Goal: Task Accomplishment & Management: Use online tool/utility

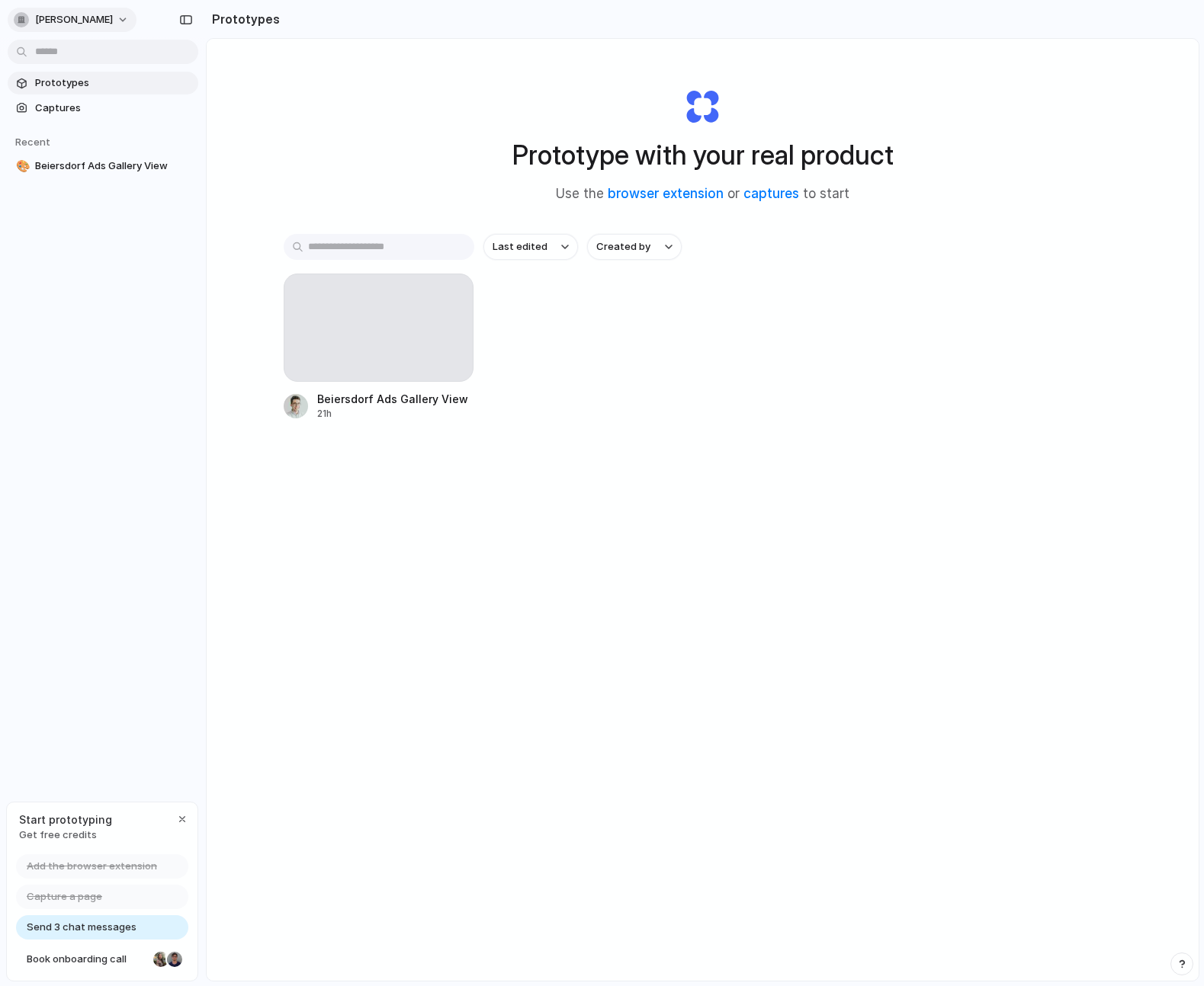
click at [72, 18] on span "[PERSON_NAME]" at bounding box center [74, 19] width 78 height 15
click at [195, 183] on li "Neutral dark" at bounding box center [186, 176] width 90 height 24
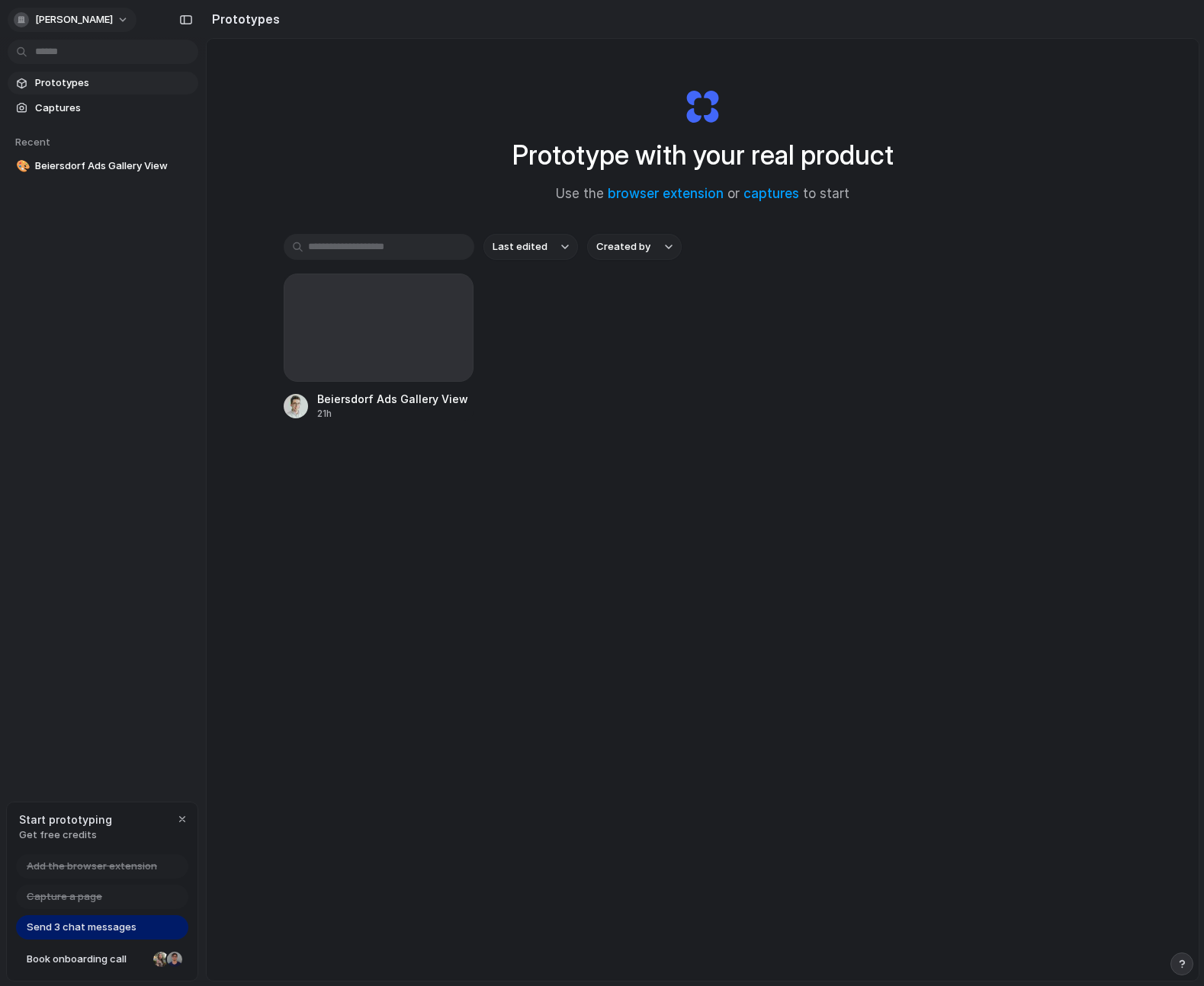
click at [113, 21] on button "jakub-foglar" at bounding box center [72, 20] width 129 height 24
click at [103, 14] on div "Settings Invite members Change theme Sign out" at bounding box center [602, 493] width 1204 height 986
click at [99, 19] on button "jakub-foglar" at bounding box center [72, 20] width 129 height 24
click at [210, 199] on li "Forest" at bounding box center [191, 200] width 100 height 24
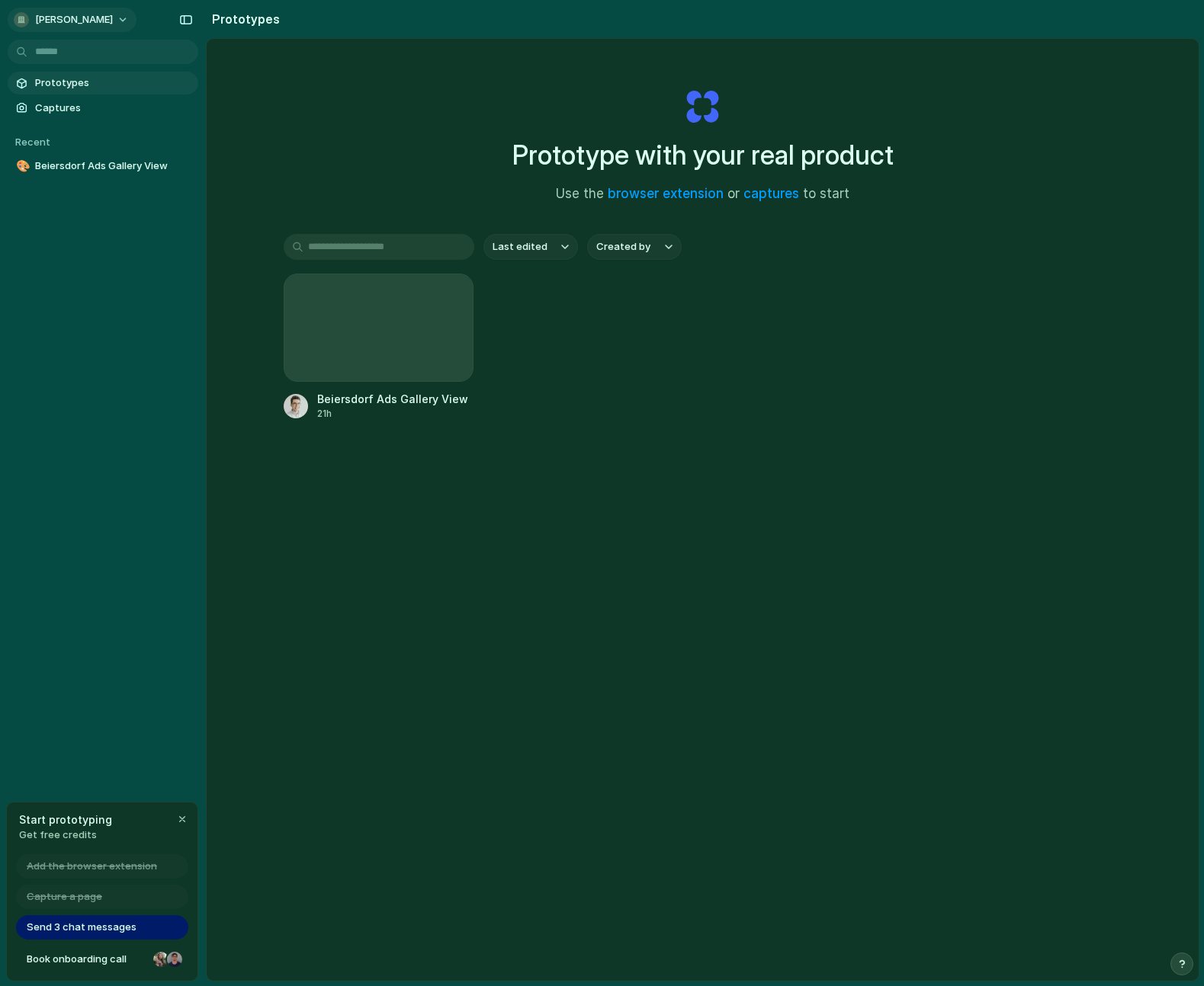
click at [83, 20] on span "jakub-foglar" at bounding box center [74, 19] width 78 height 15
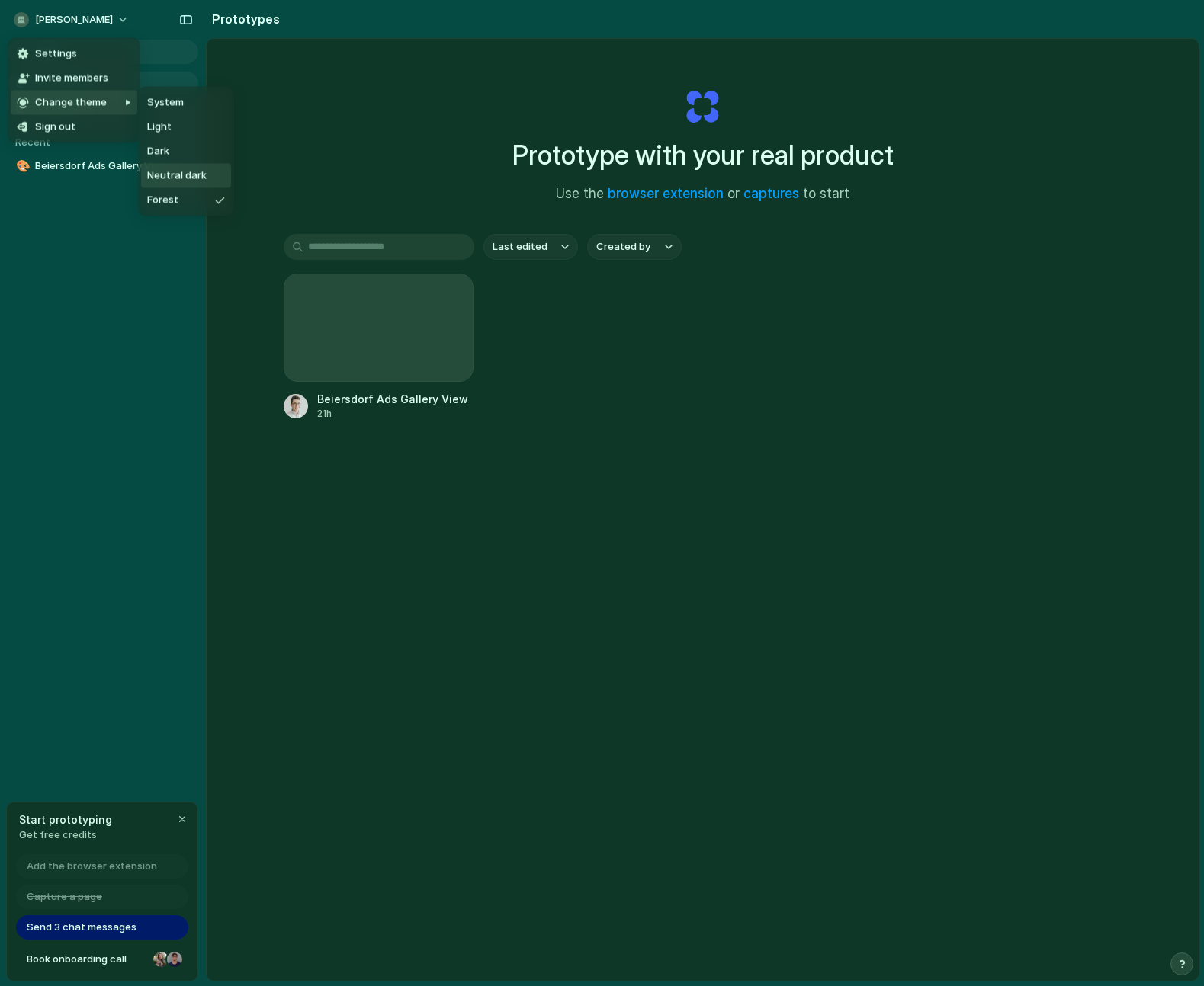
click at [175, 170] on span "Neutral dark" at bounding box center [176, 175] width 59 height 15
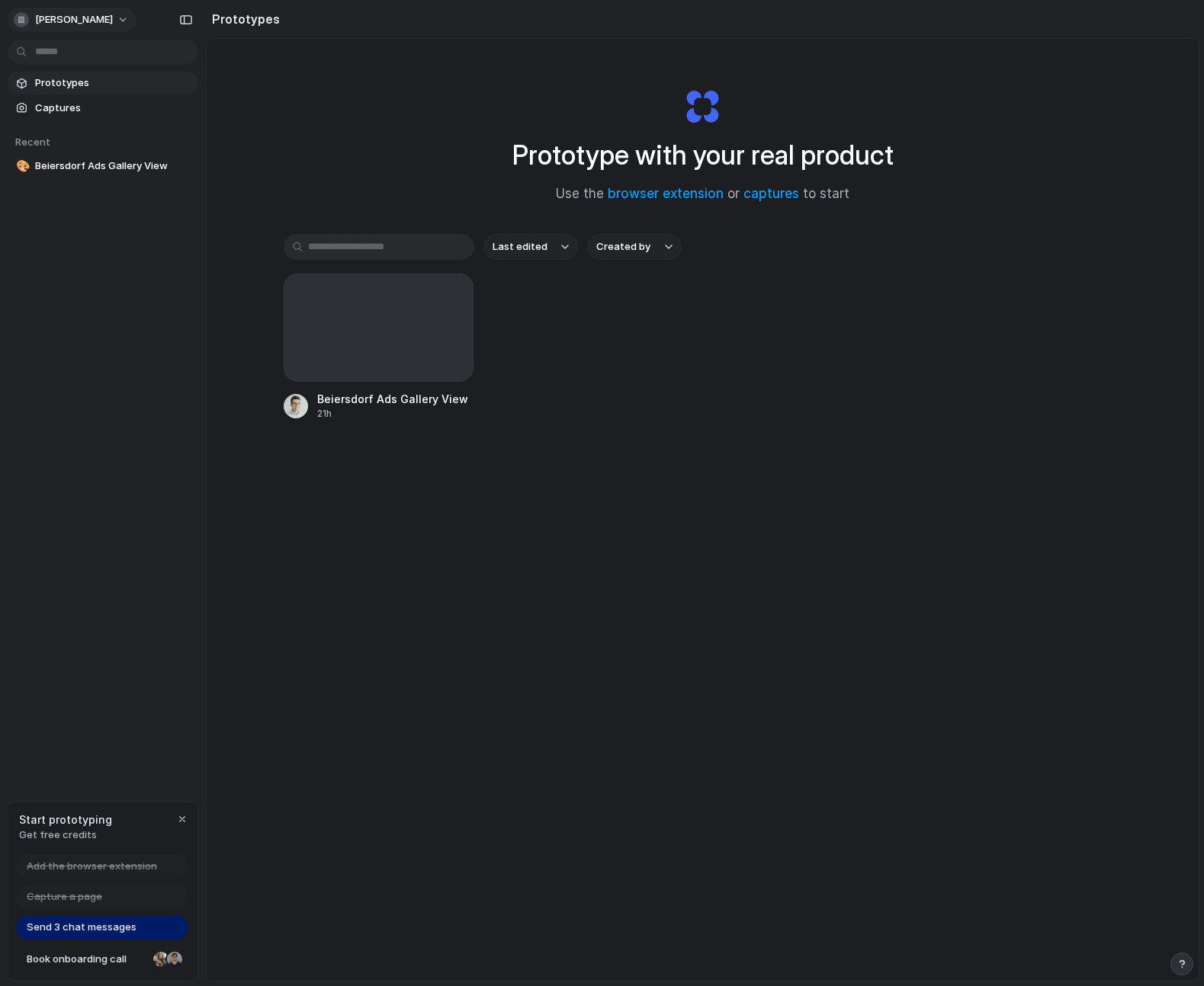
click at [56, 10] on button "jakub-foglar" at bounding box center [72, 20] width 129 height 24
click at [180, 149] on li "Dark" at bounding box center [191, 152] width 100 height 24
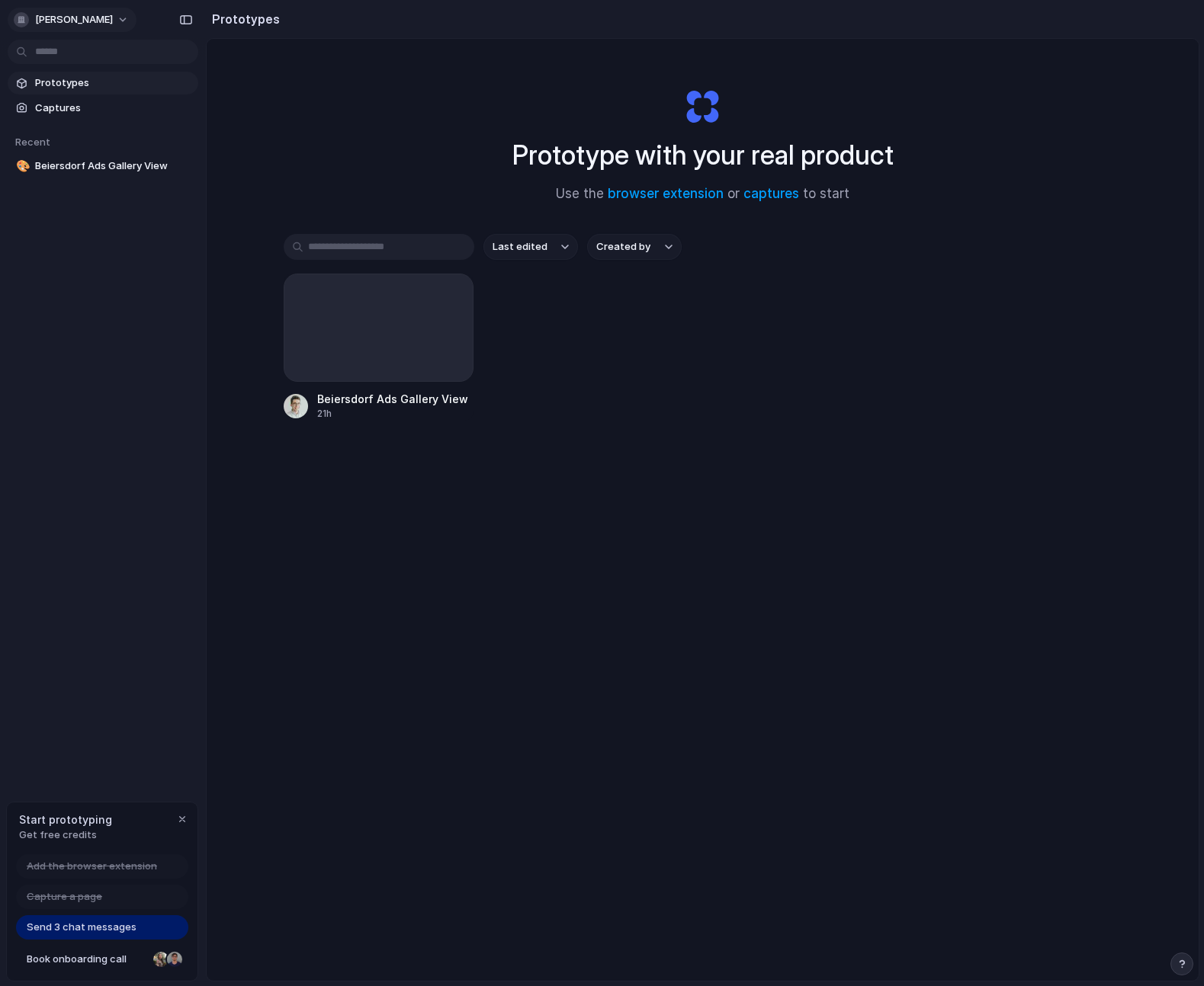
click at [75, 21] on span "jakub-foglar" at bounding box center [74, 19] width 78 height 15
click at [162, 127] on span "Light" at bounding box center [159, 127] width 24 height 15
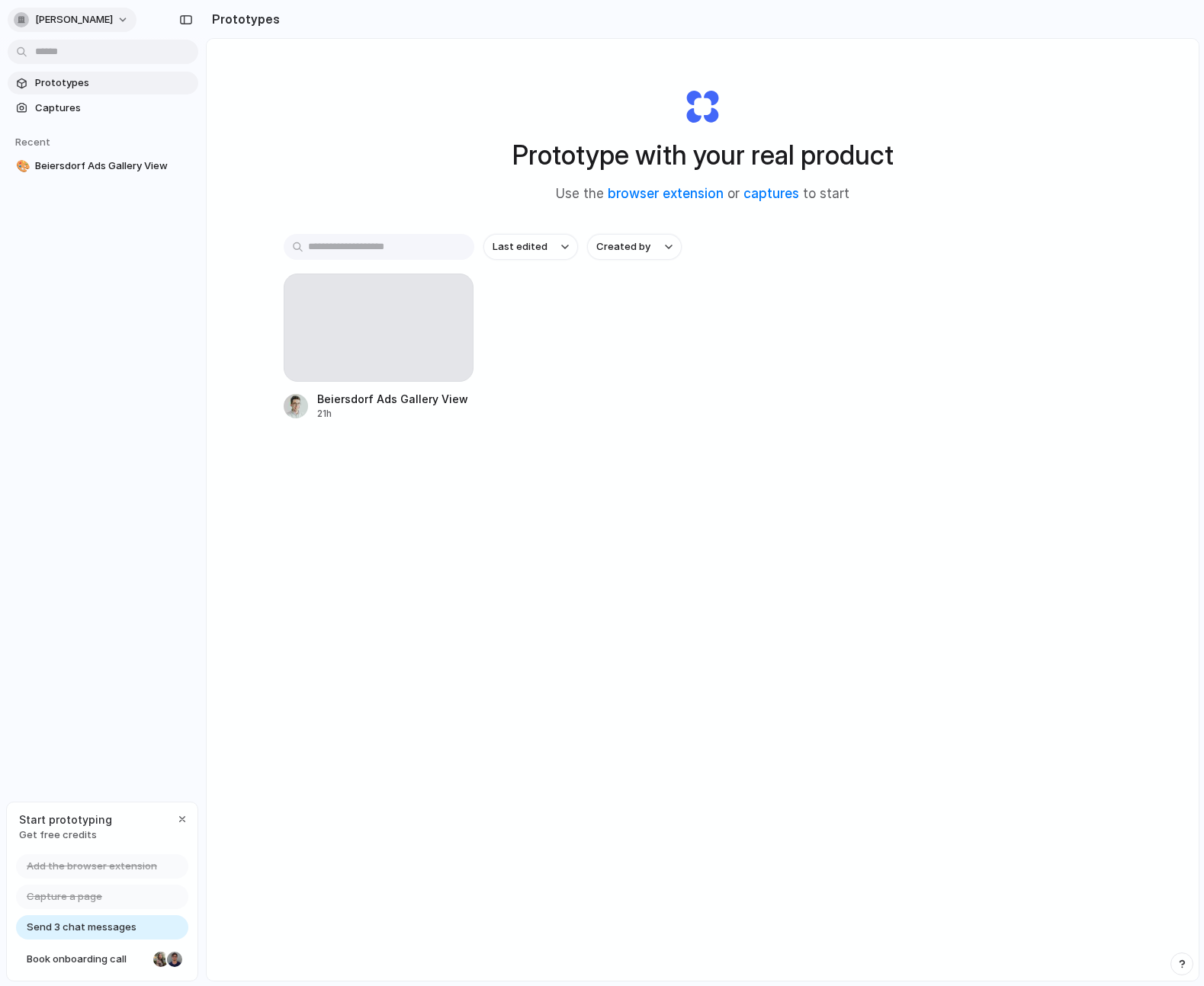
click at [91, 18] on span "jakub-foglar" at bounding box center [74, 19] width 78 height 15
click at [149, 109] on span "System" at bounding box center [165, 102] width 37 height 15
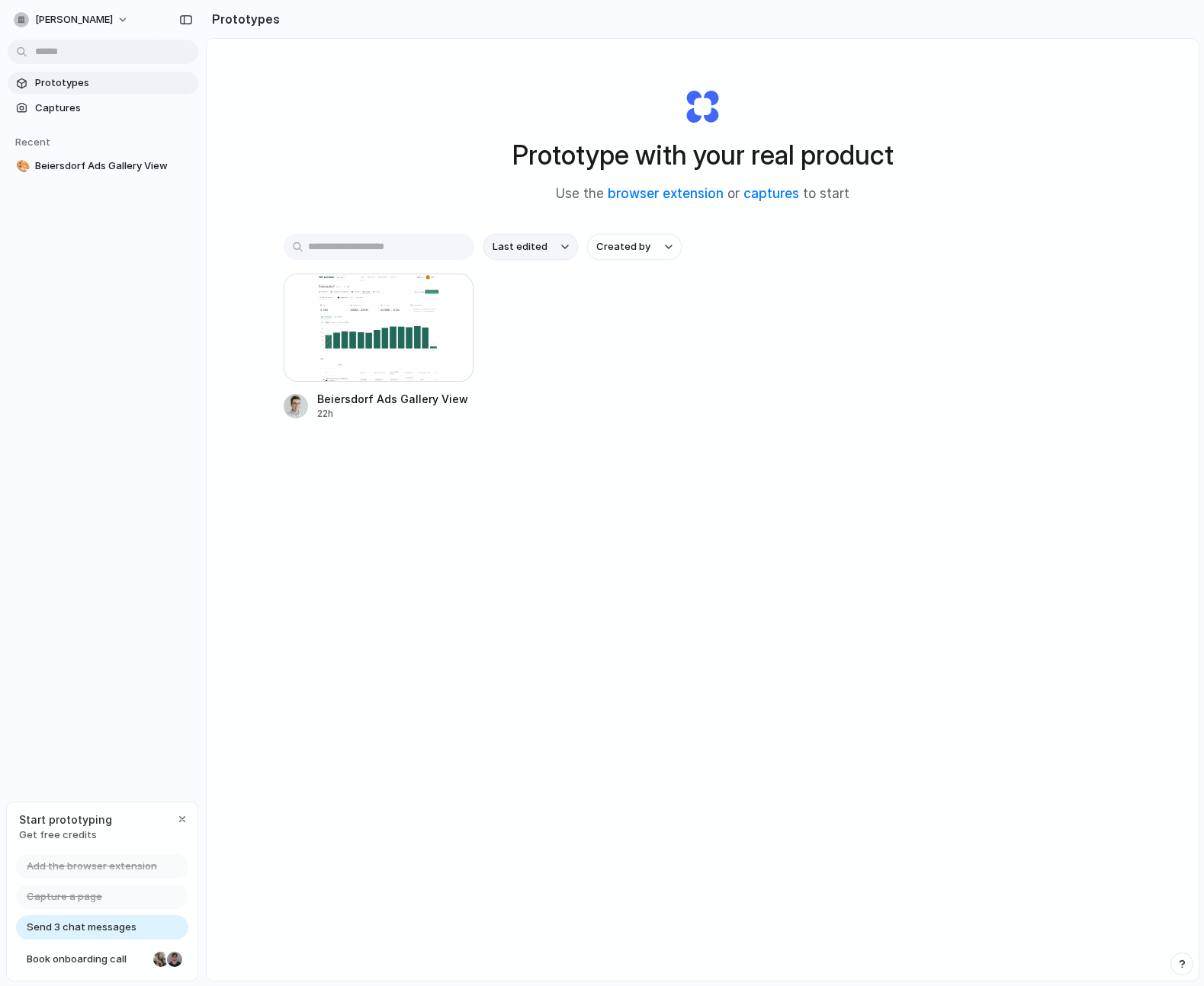
click at [532, 248] on span "Last edited" at bounding box center [519, 246] width 55 height 15
click at [615, 248] on div "Last edited Last created Alphabetical" at bounding box center [602, 493] width 1204 height 986
click at [643, 245] on span "Created by" at bounding box center [623, 246] width 54 height 15
click at [649, 244] on div "All users Jakub Foglar" at bounding box center [602, 493] width 1204 height 986
click at [399, 339] on div at bounding box center [379, 328] width 191 height 108
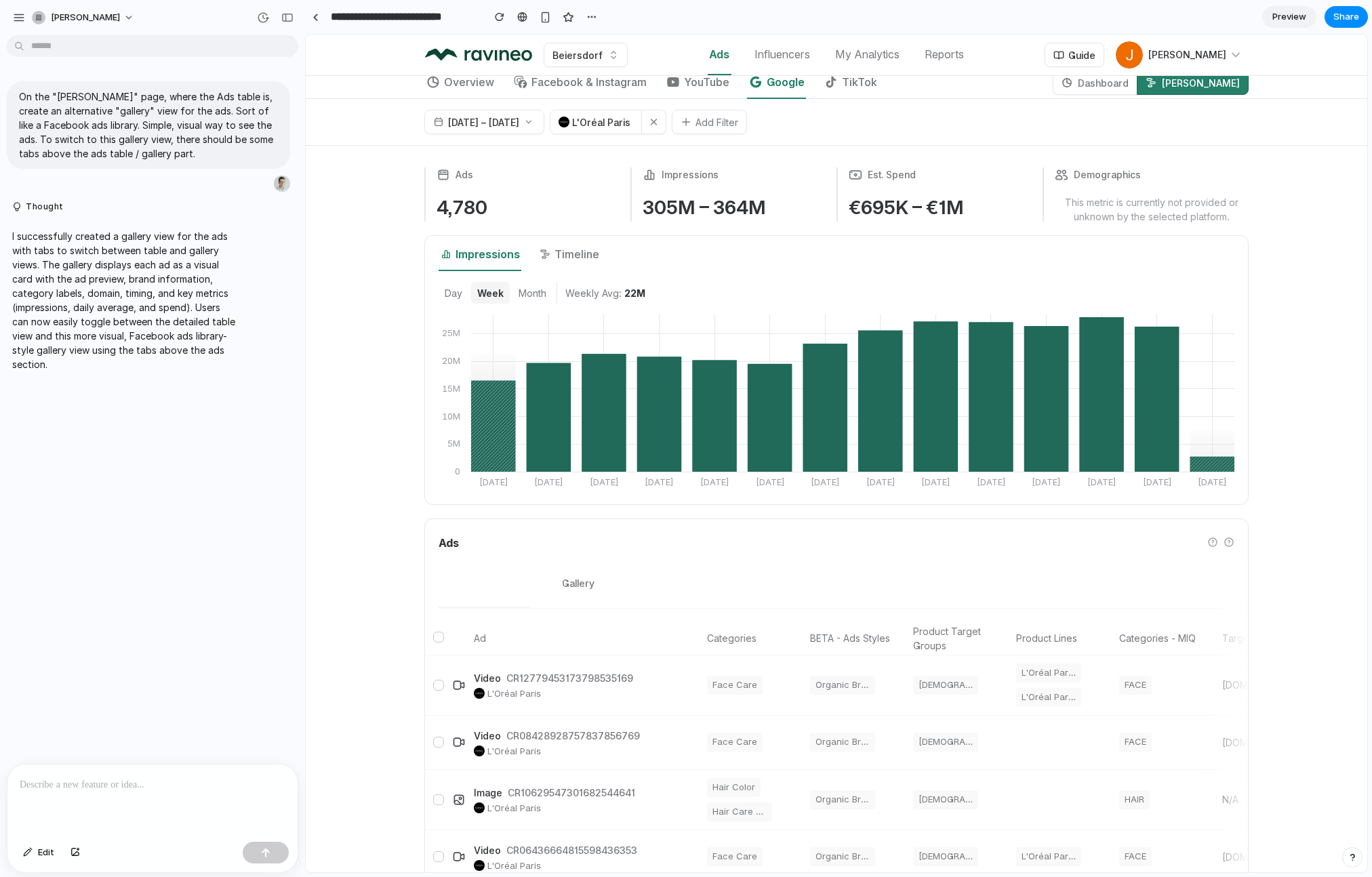
scroll to position [137, 0]
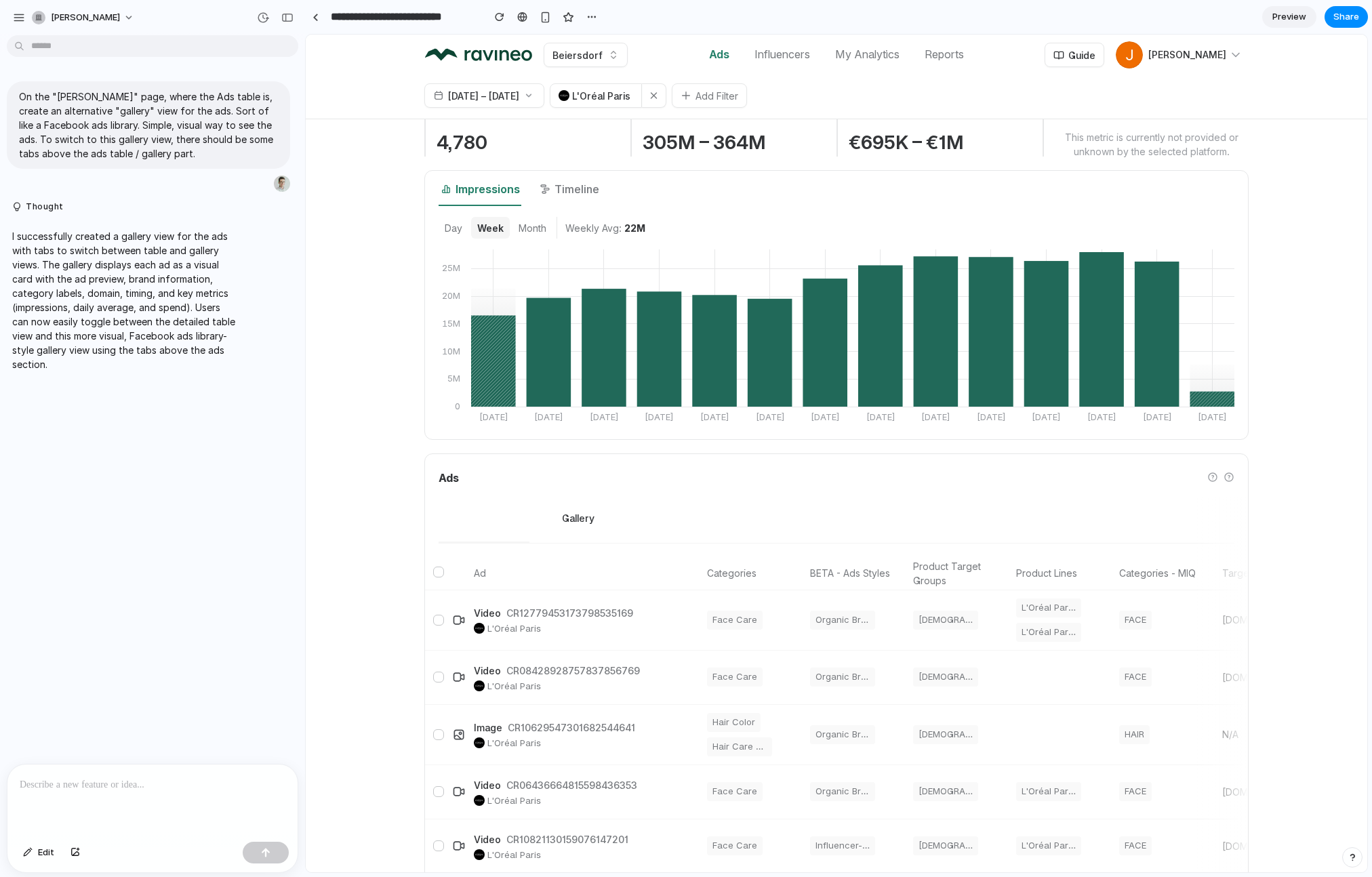
click at [581, 520] on button "Gallery" at bounding box center [578, 519] width 98 height 48
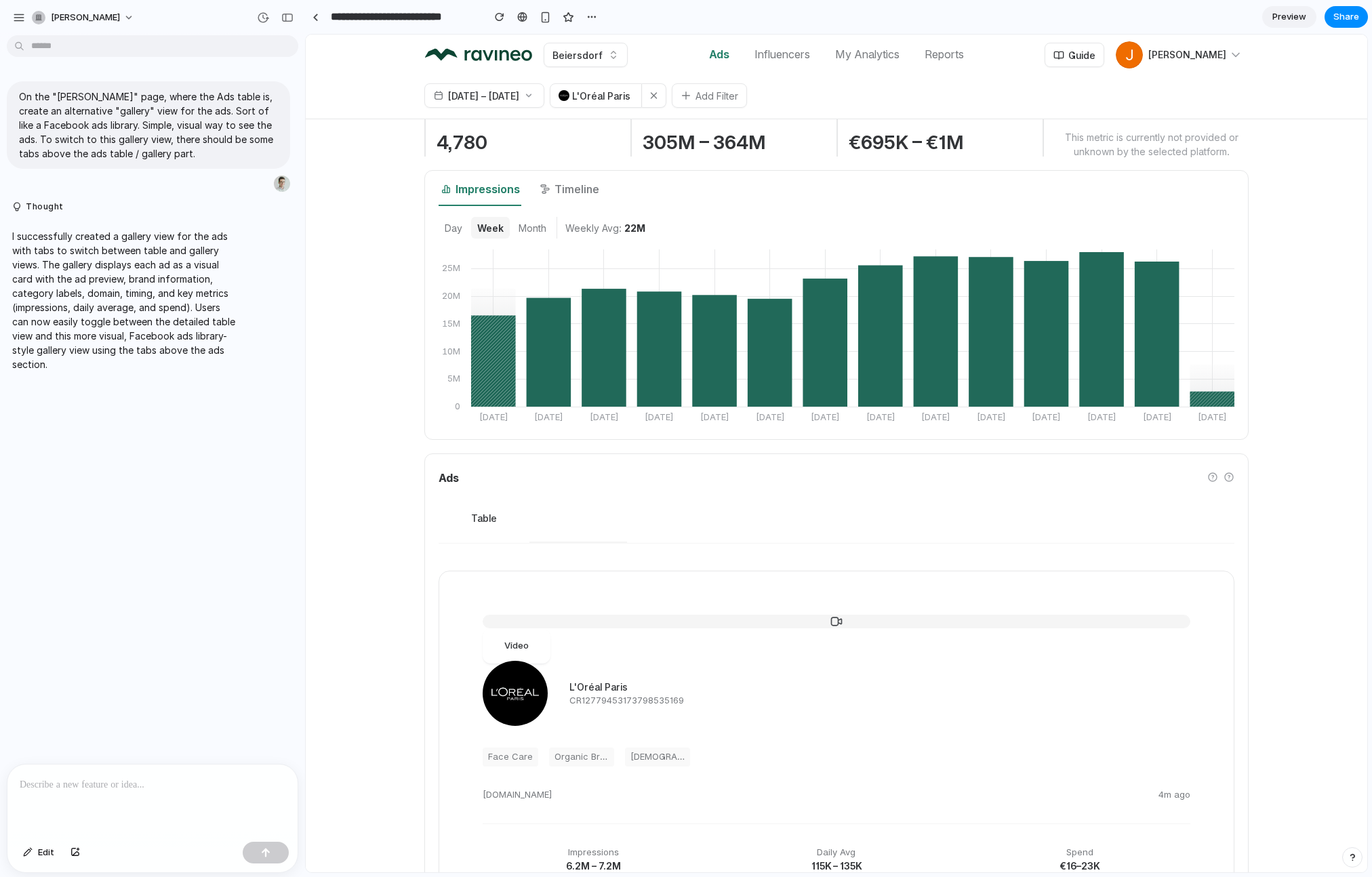
click at [484, 518] on button "Table" at bounding box center [484, 519] width 91 height 48
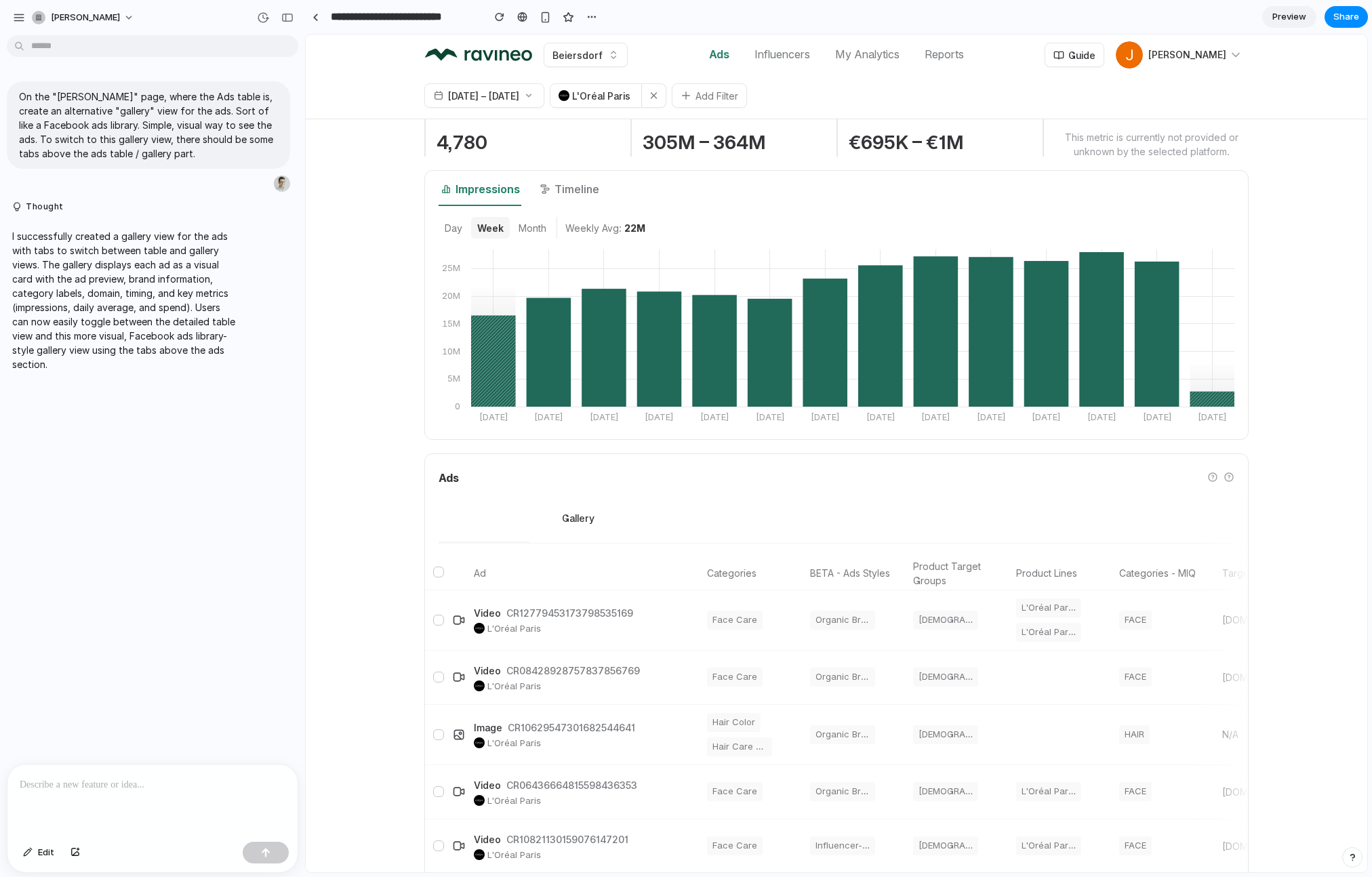
click at [555, 515] on button "Gallery" at bounding box center [578, 519] width 98 height 48
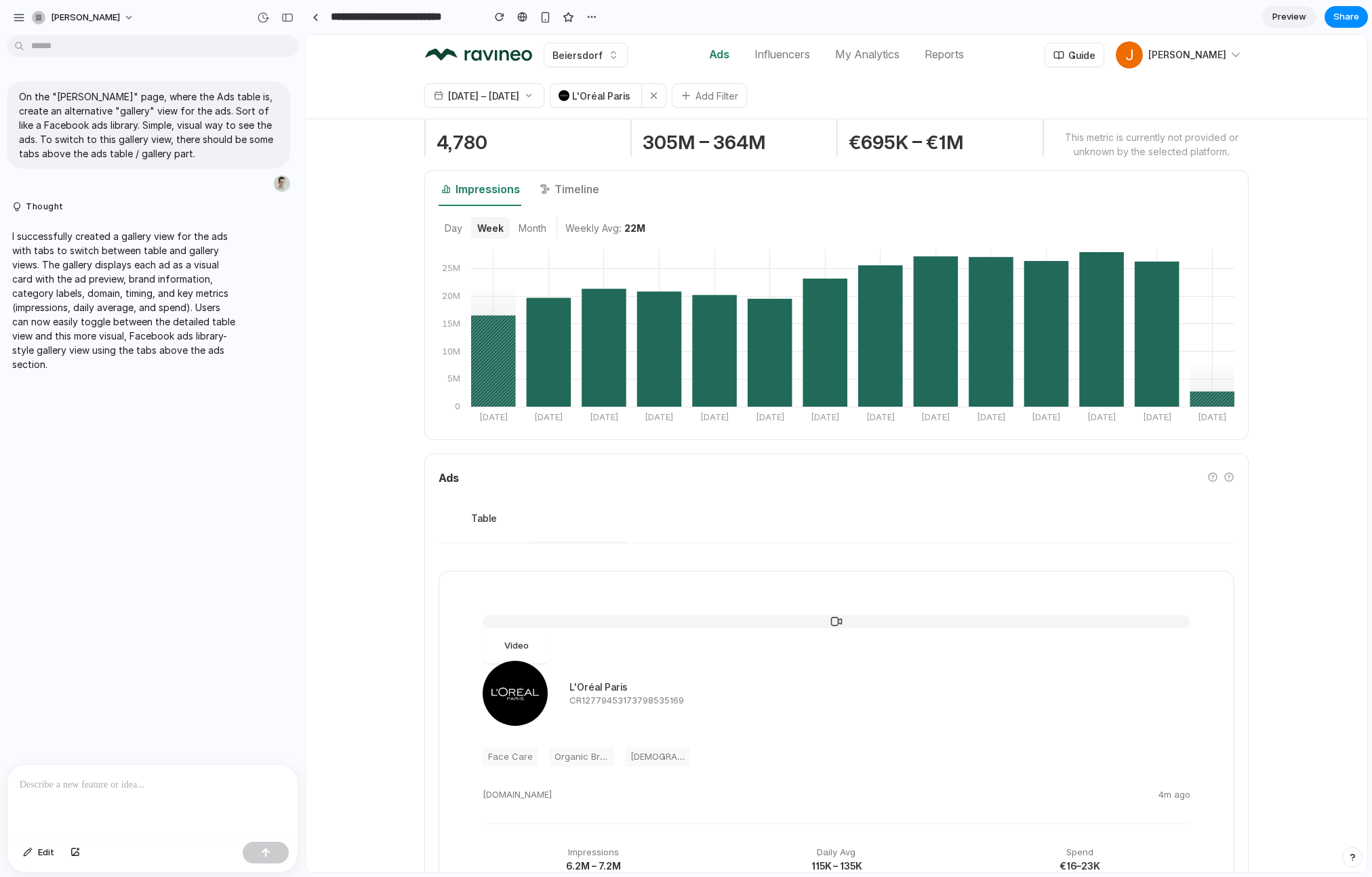
click at [477, 515] on button "Table" at bounding box center [484, 519] width 91 height 48
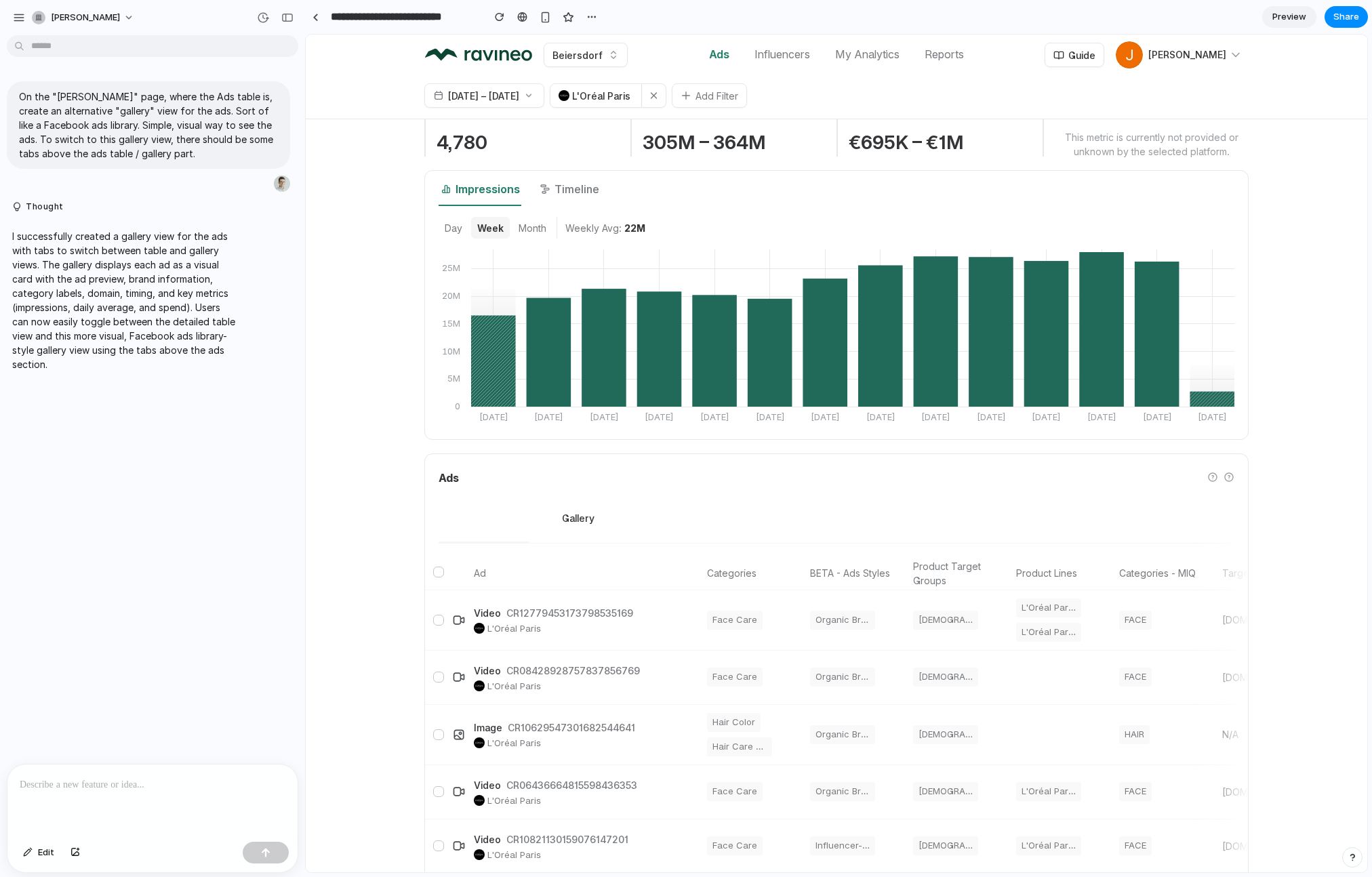
click at [577, 518] on button "Gallery" at bounding box center [578, 519] width 98 height 48
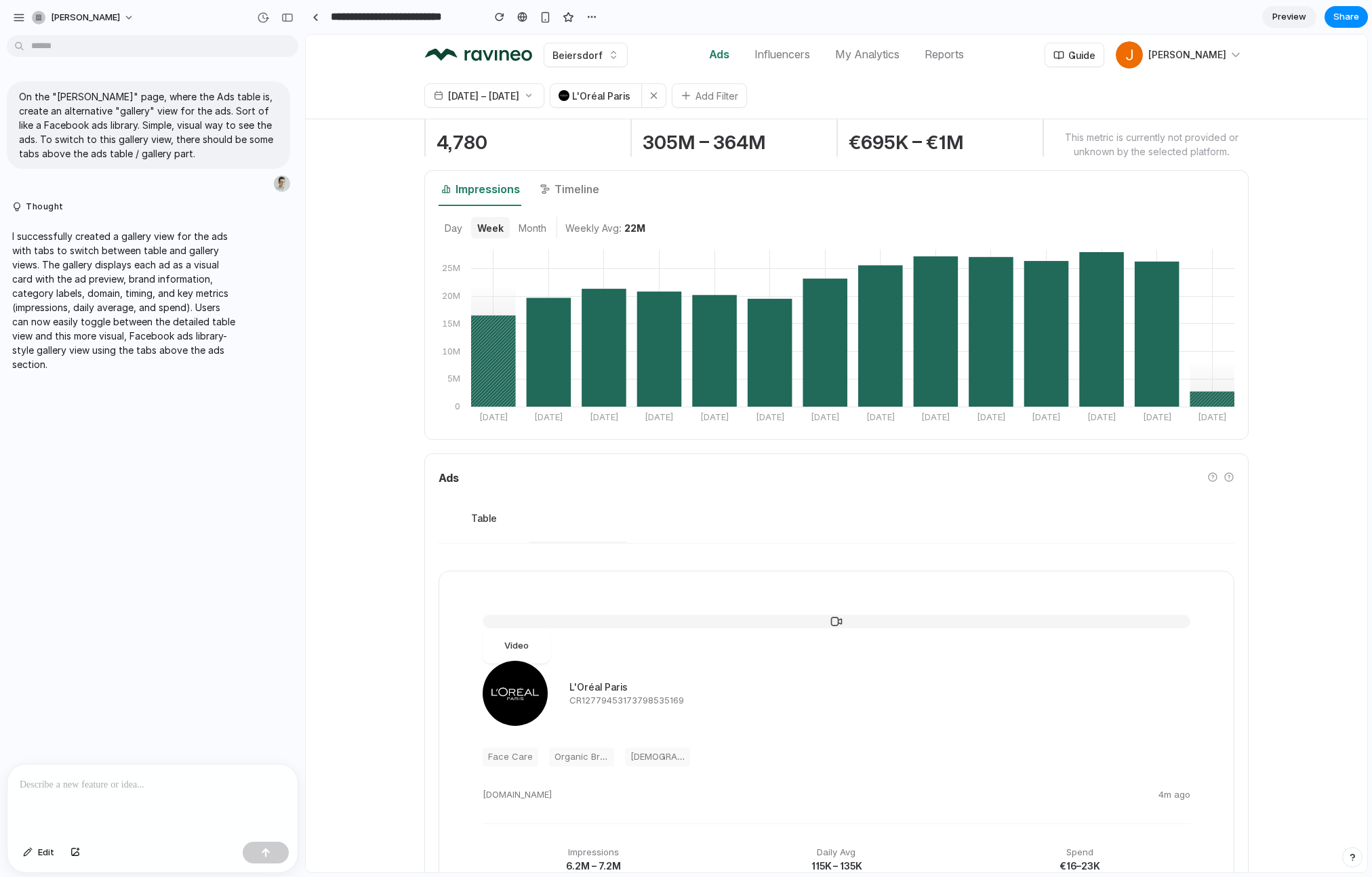
click at [509, 519] on button "Table" at bounding box center [484, 519] width 91 height 48
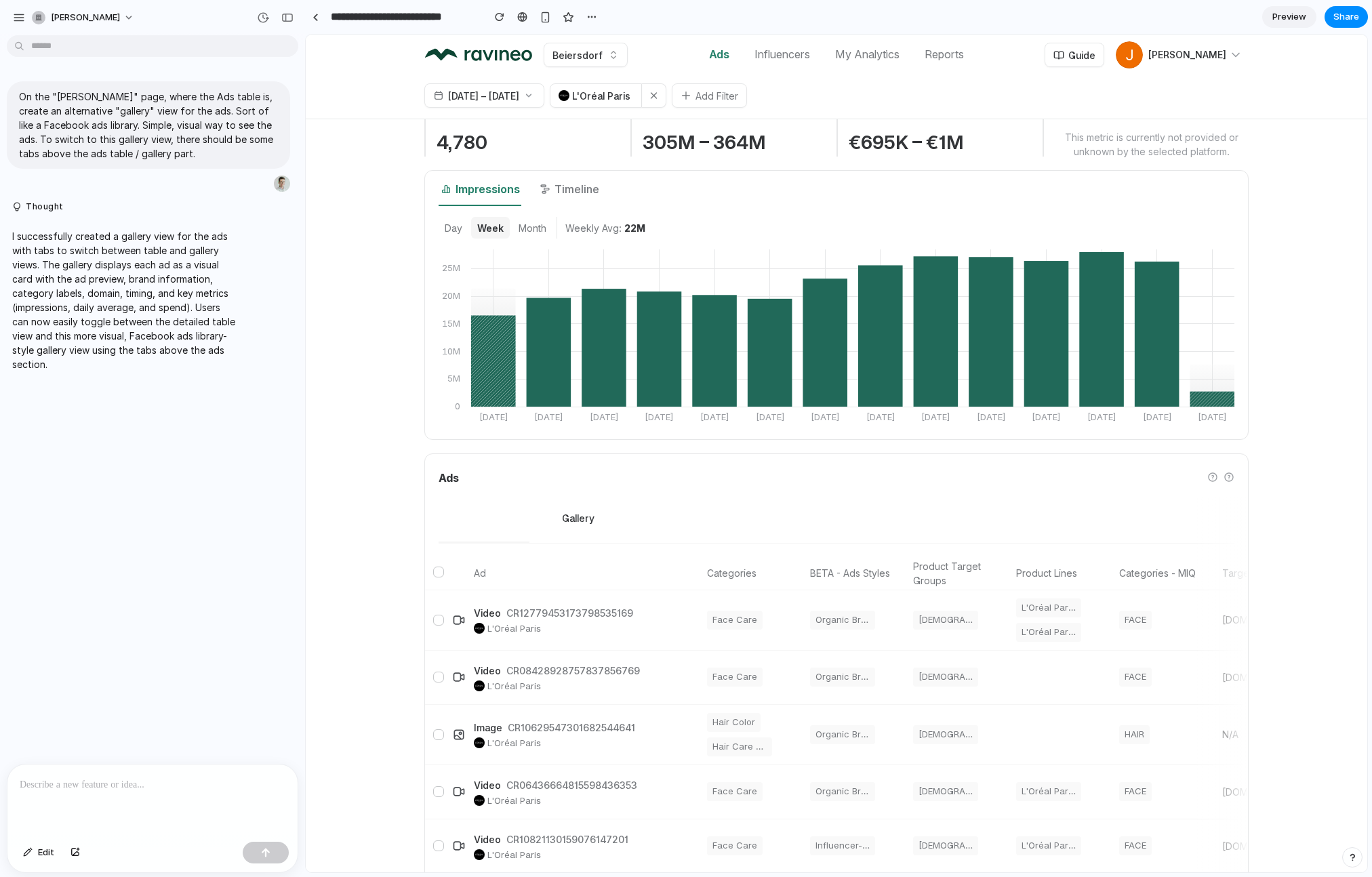
click at [578, 519] on button "Gallery" at bounding box center [578, 519] width 98 height 48
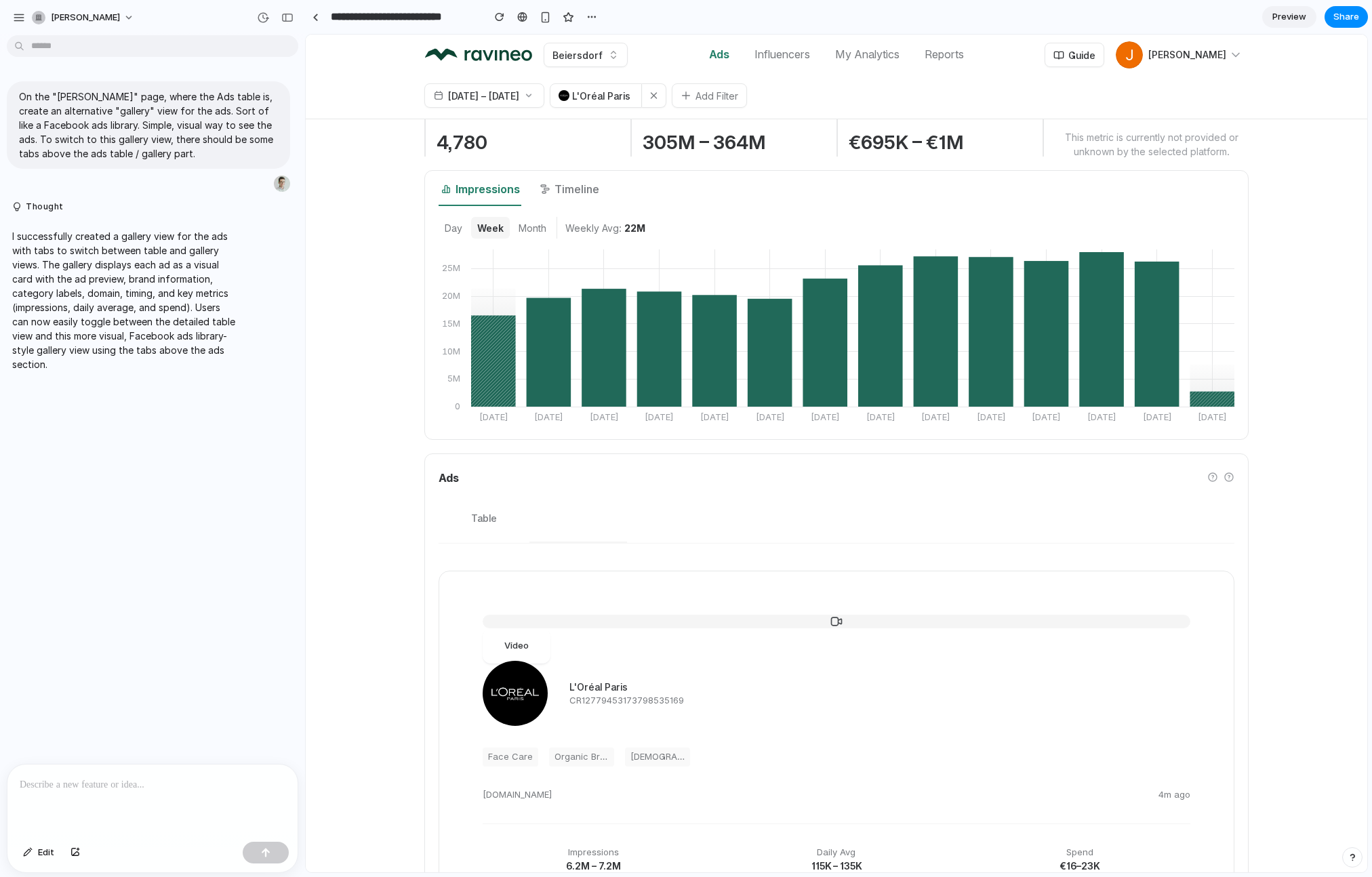
scroll to position [135, 0]
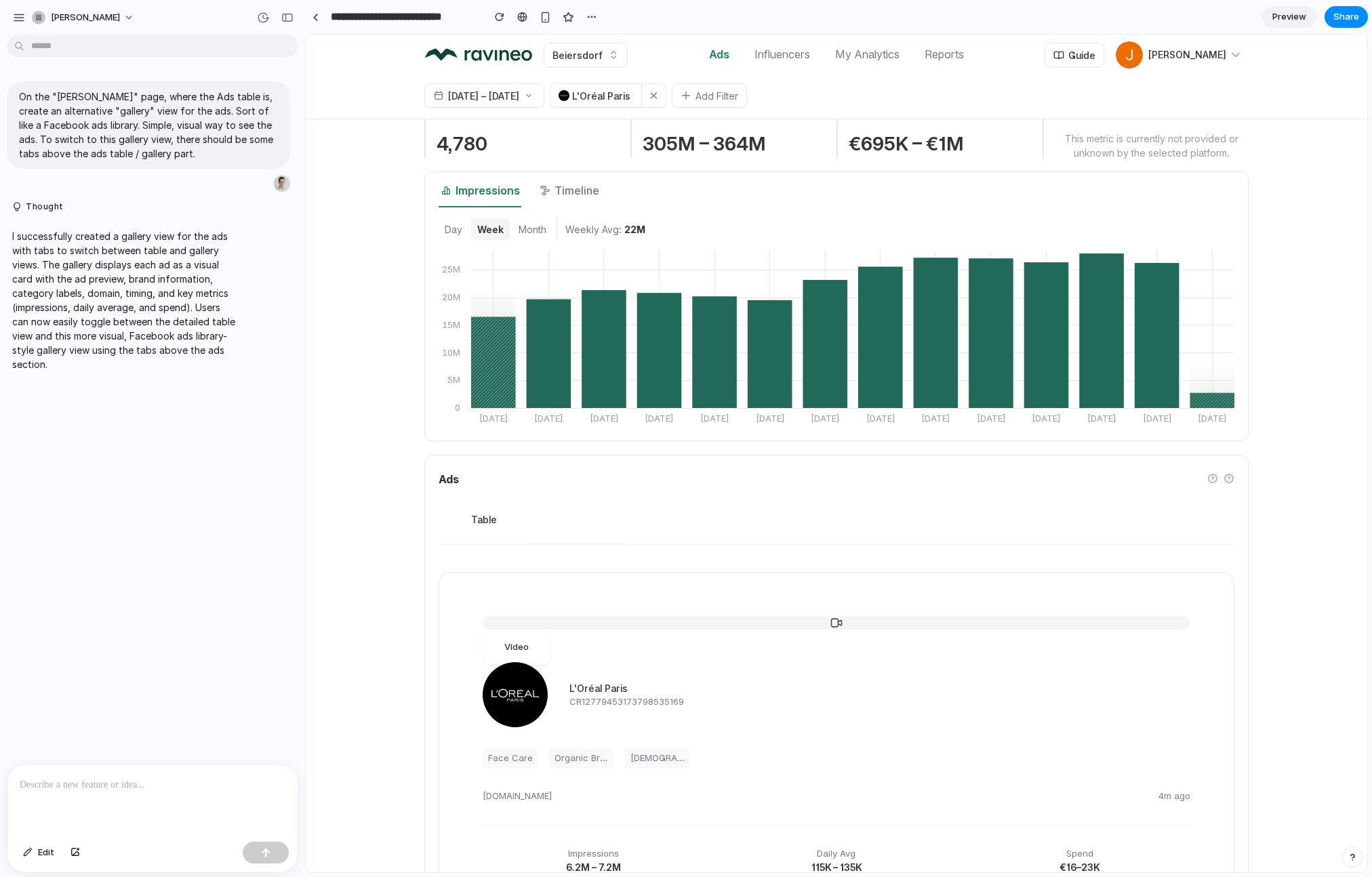
click at [483, 527] on button "Table" at bounding box center [484, 520] width 91 height 48
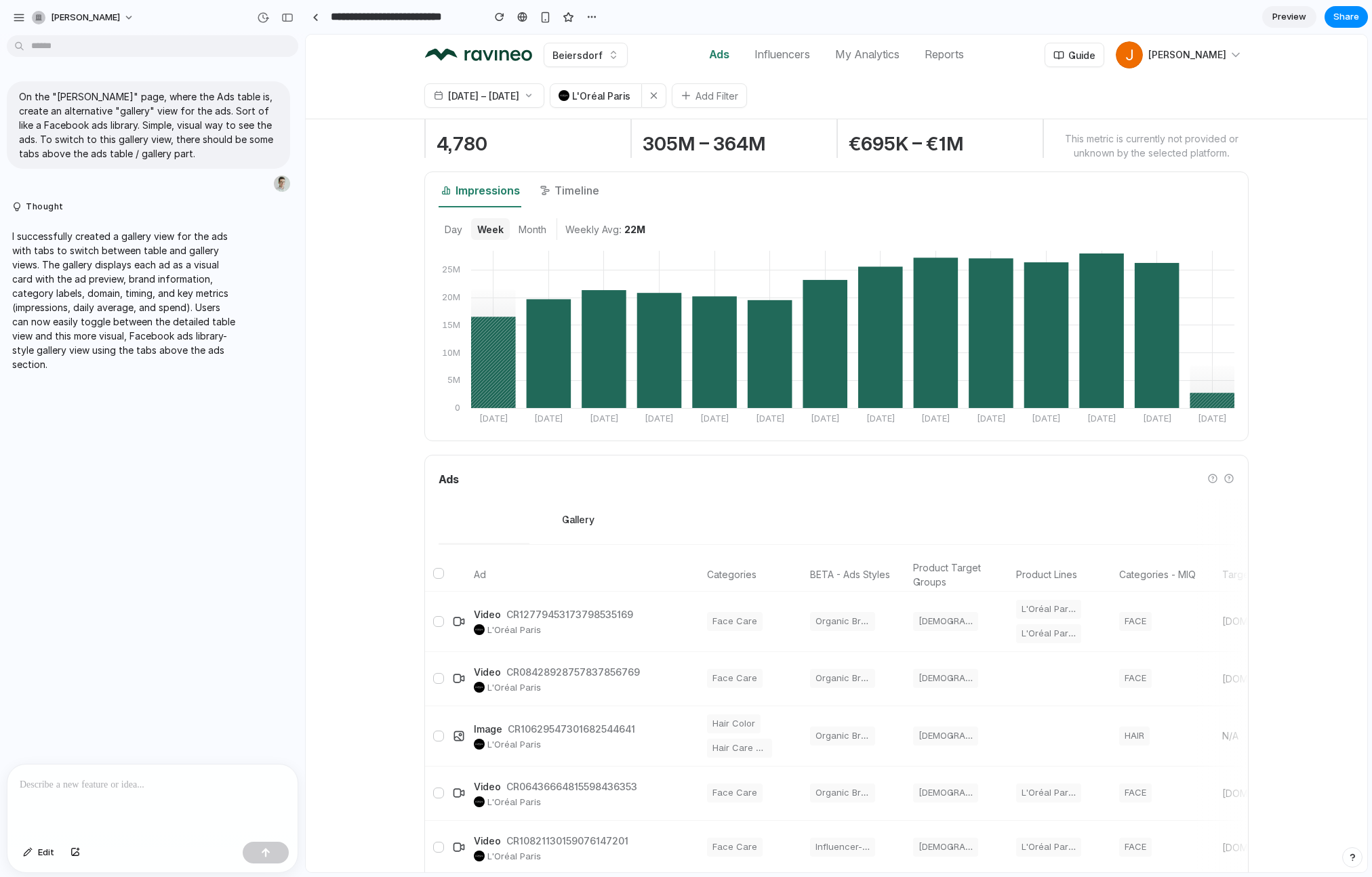
click at [560, 527] on button "Gallery" at bounding box center [578, 520] width 98 height 48
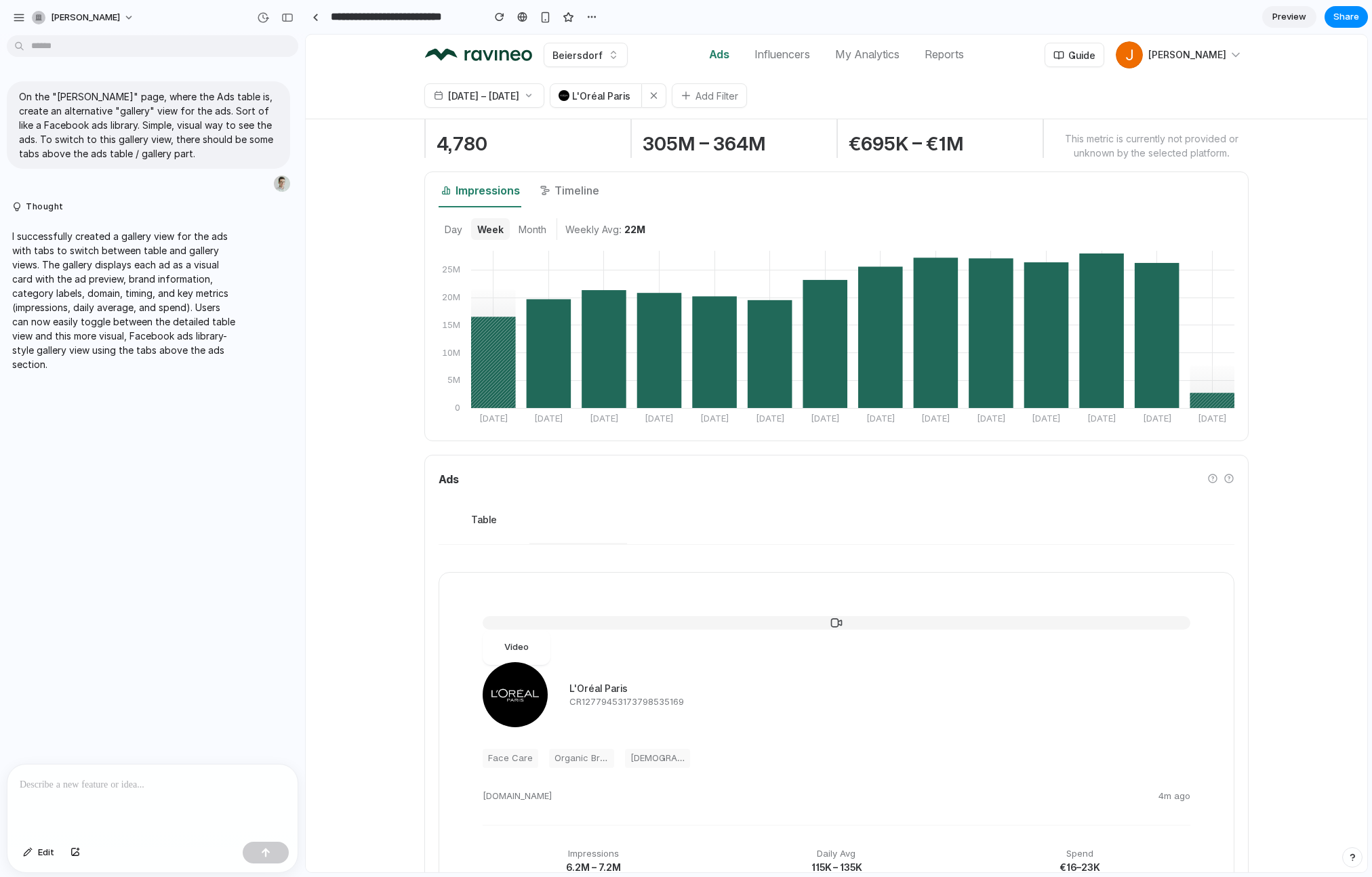
click at [489, 527] on button "Table" at bounding box center [484, 520] width 91 height 48
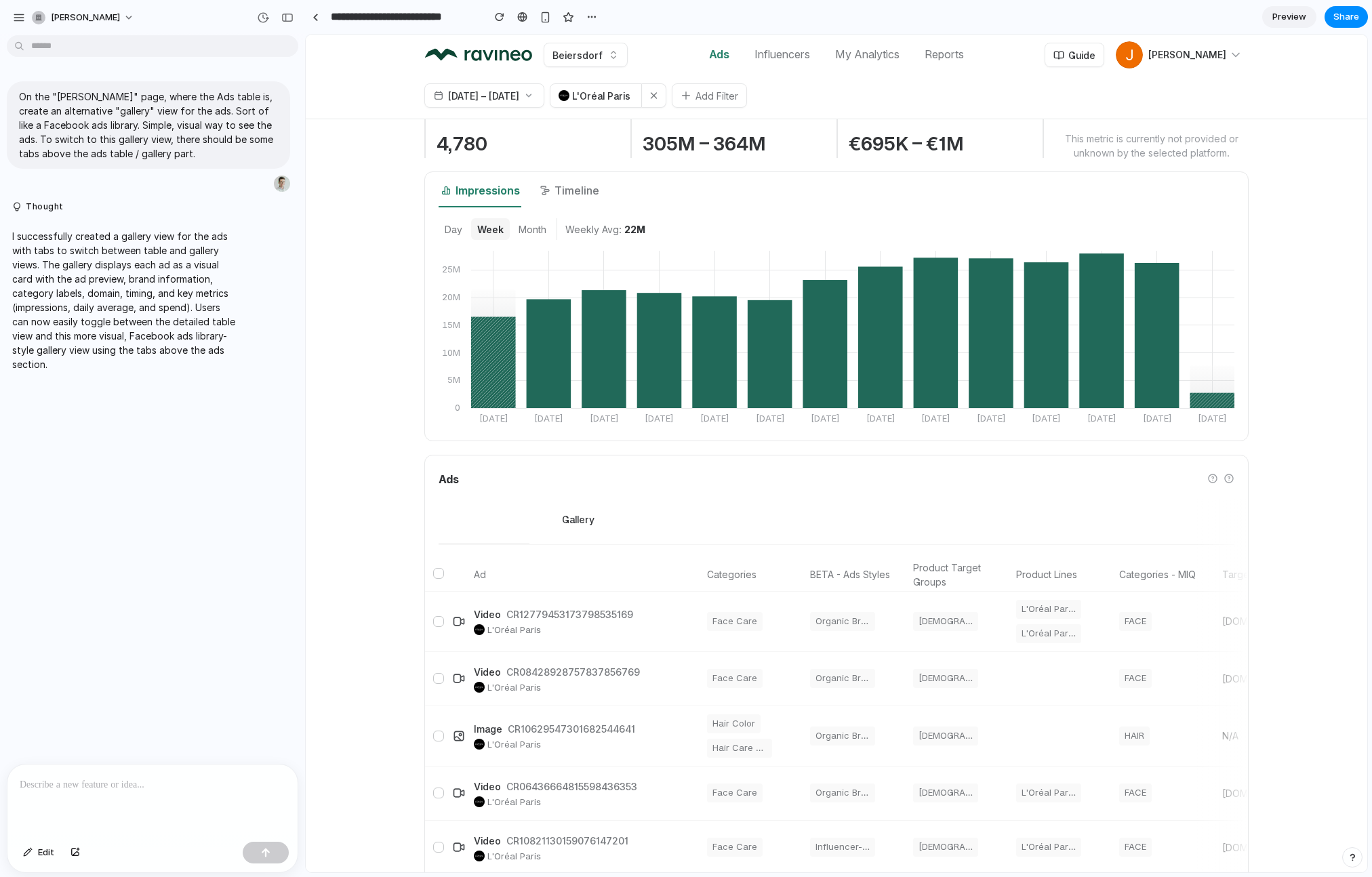
click at [572, 527] on button "Gallery" at bounding box center [578, 520] width 98 height 48
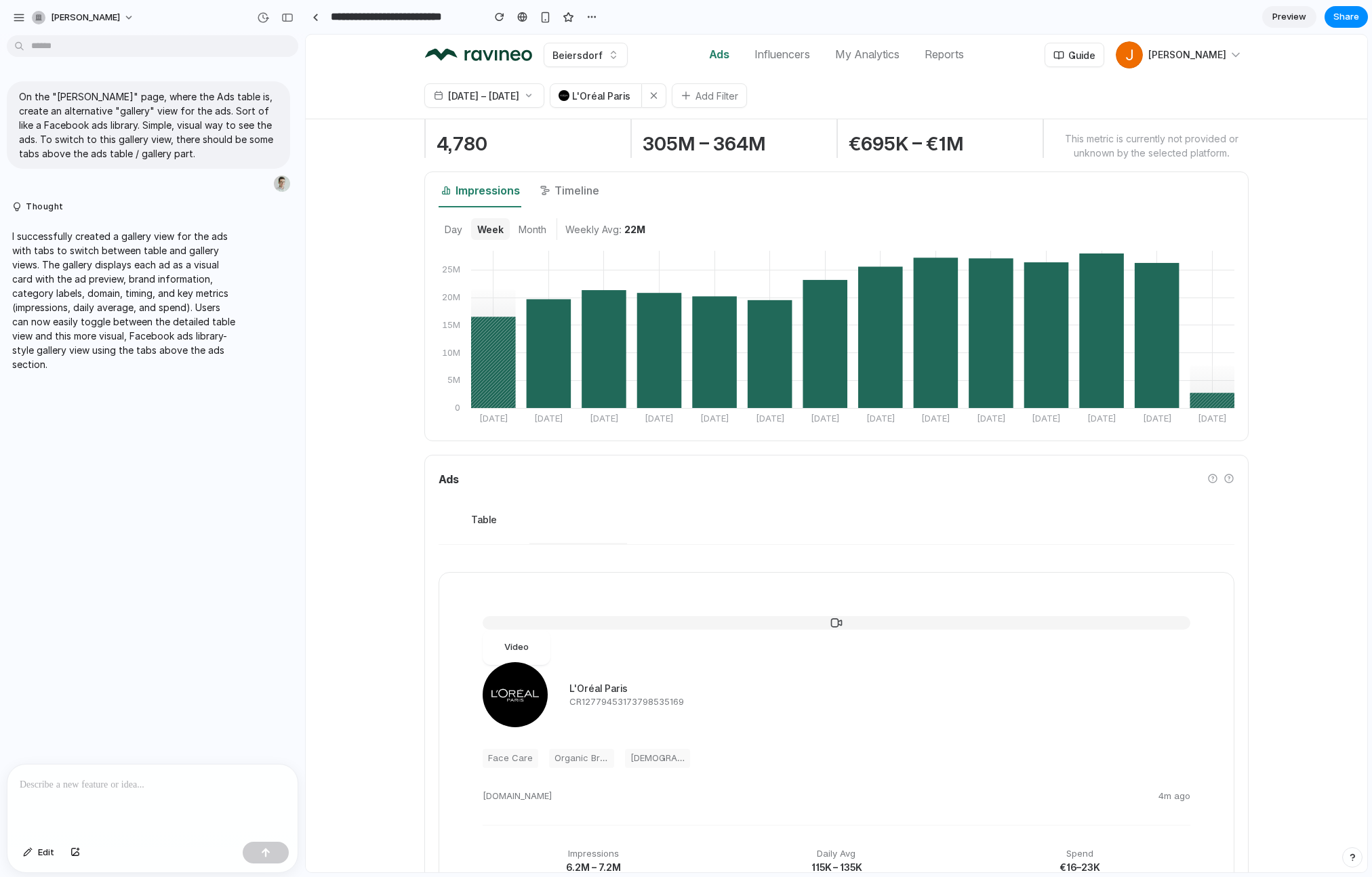
click at [498, 527] on button "Table" at bounding box center [484, 520] width 91 height 48
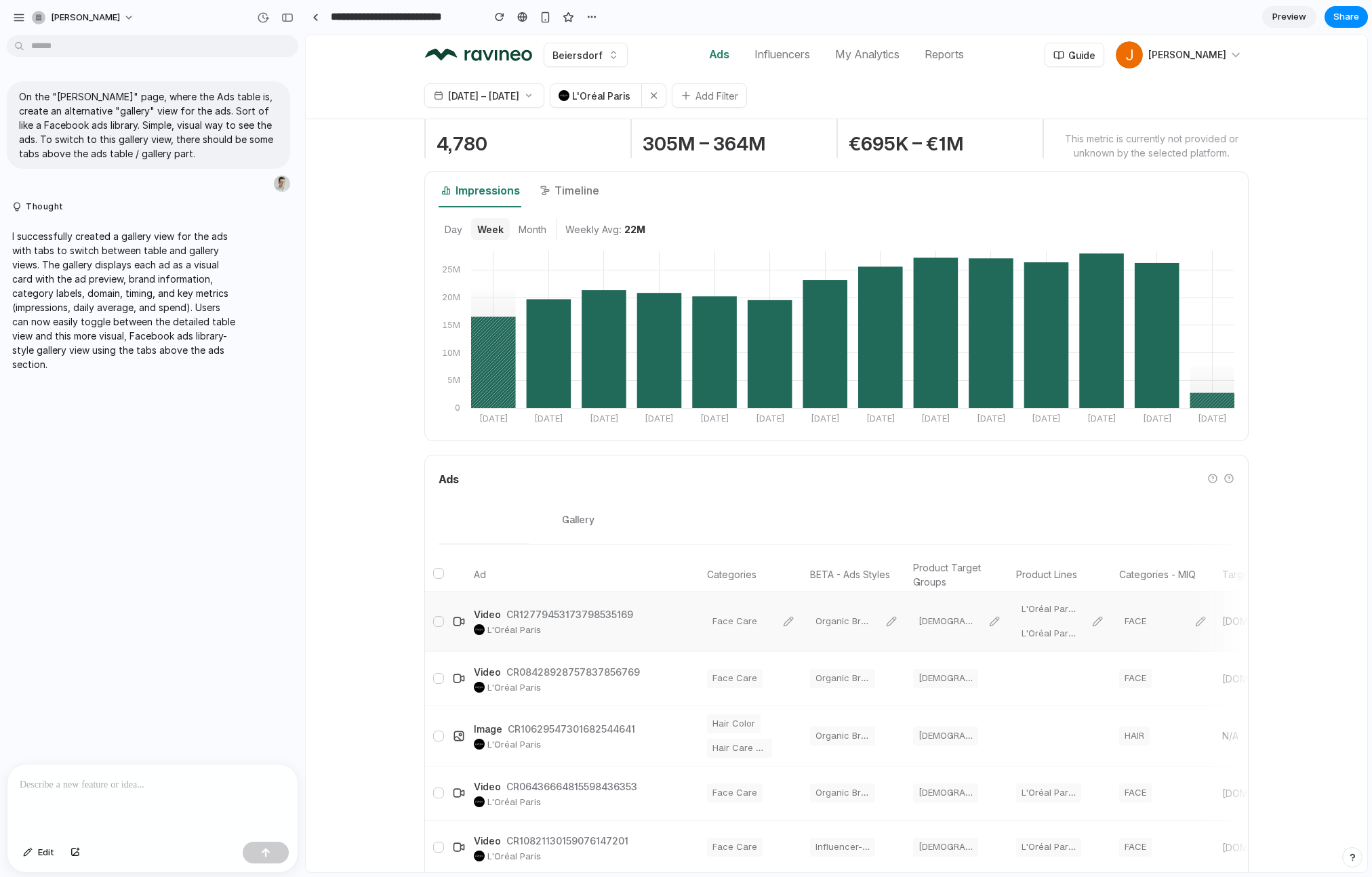
scroll to position [0, 0]
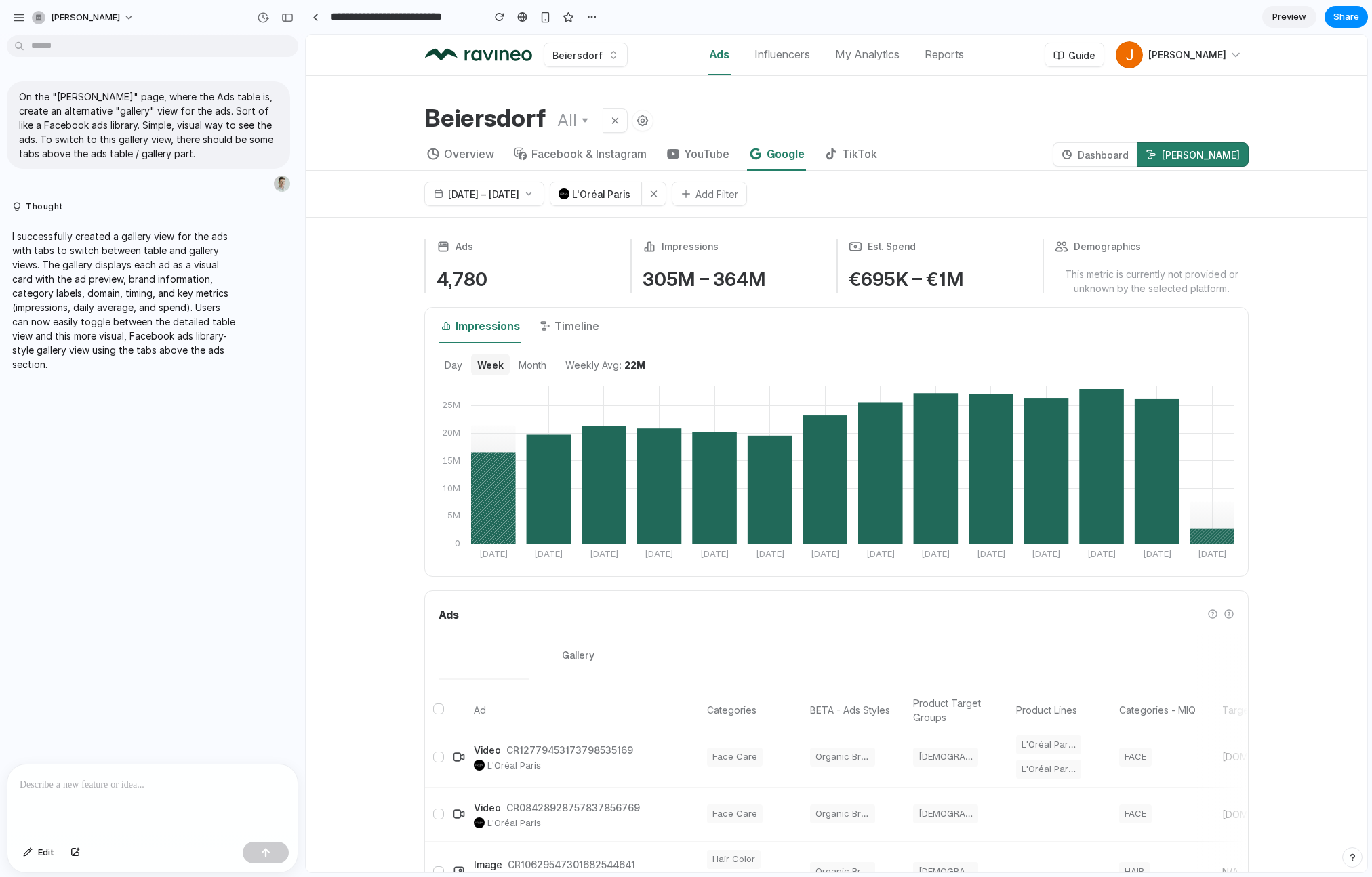
click at [517, 647] on button "Table" at bounding box center [484, 656] width 91 height 48
click at [566, 647] on button "Gallery" at bounding box center [578, 656] width 98 height 48
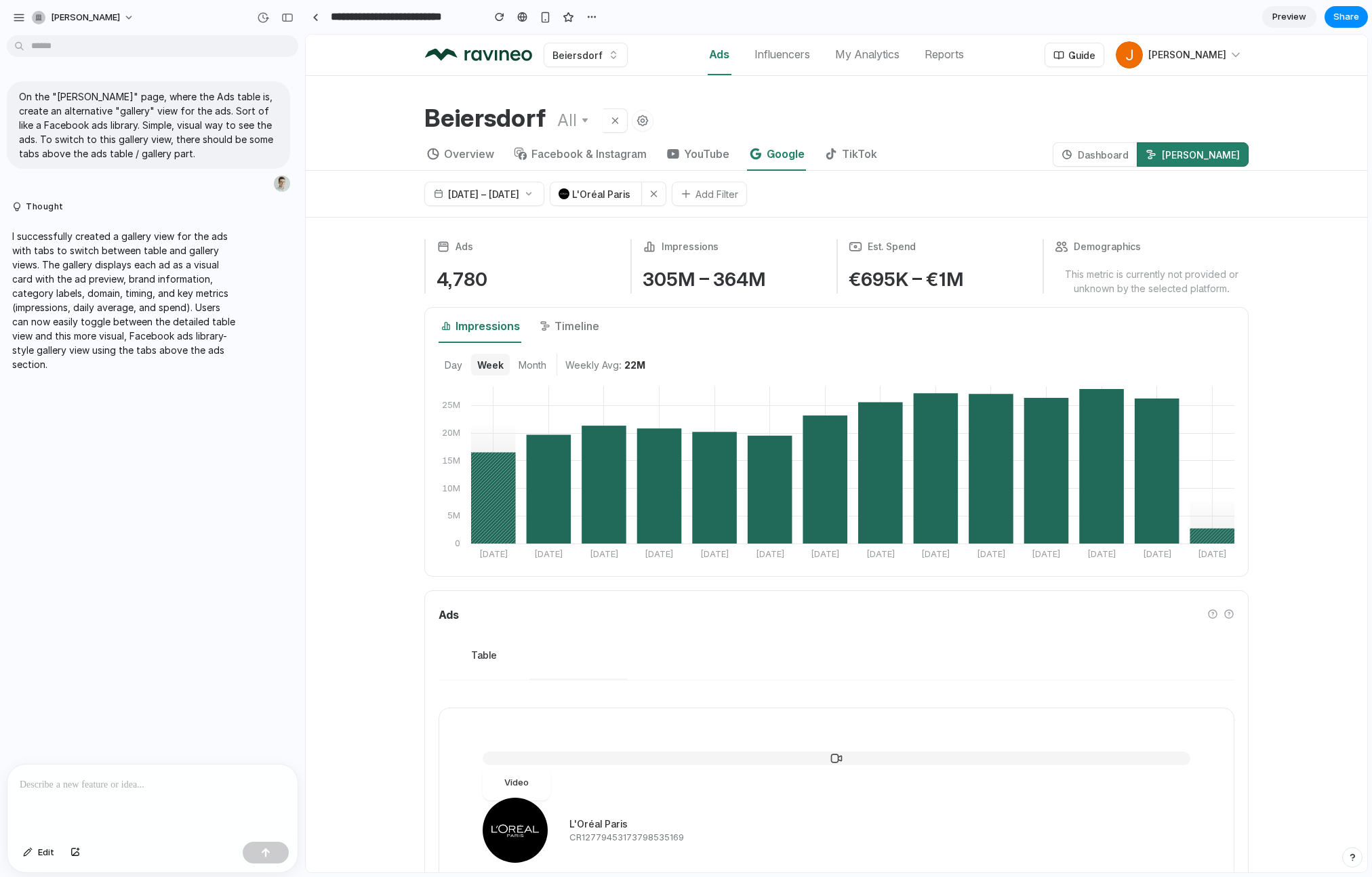
click at [484, 657] on button "Table" at bounding box center [484, 656] width 91 height 48
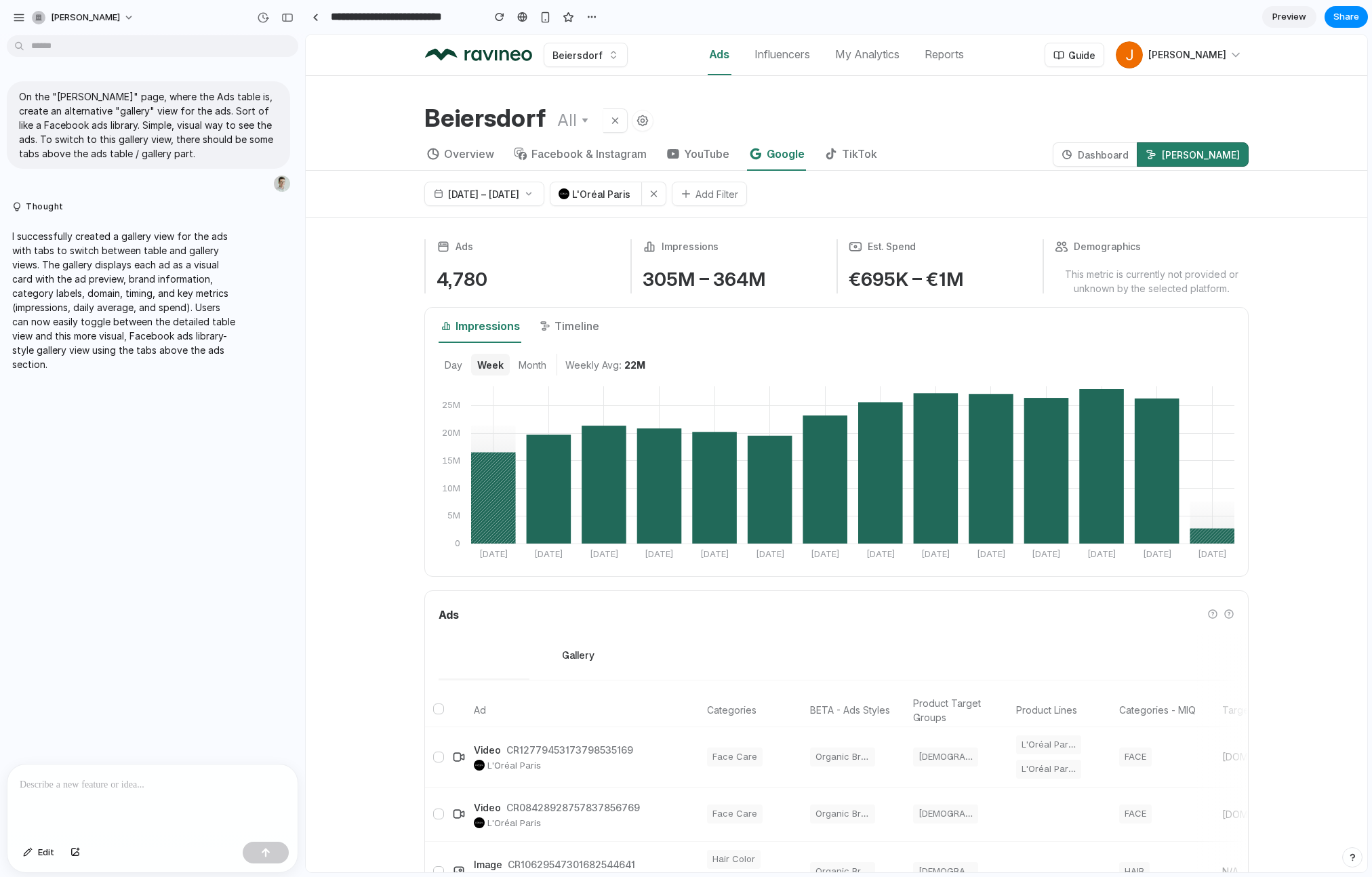
click at [559, 657] on button "Gallery" at bounding box center [578, 656] width 98 height 48
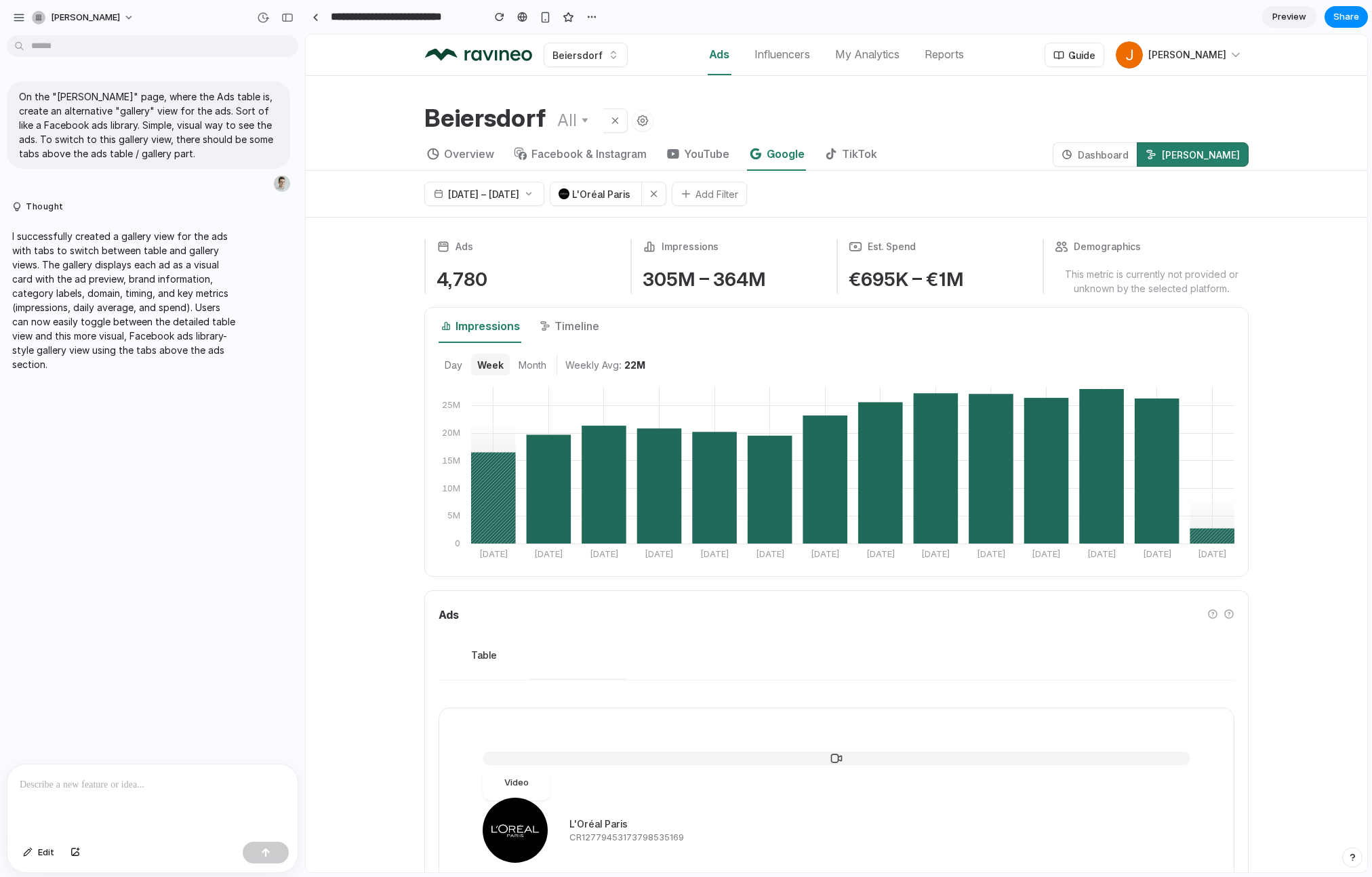
click at [484, 657] on button "Table" at bounding box center [484, 656] width 91 height 48
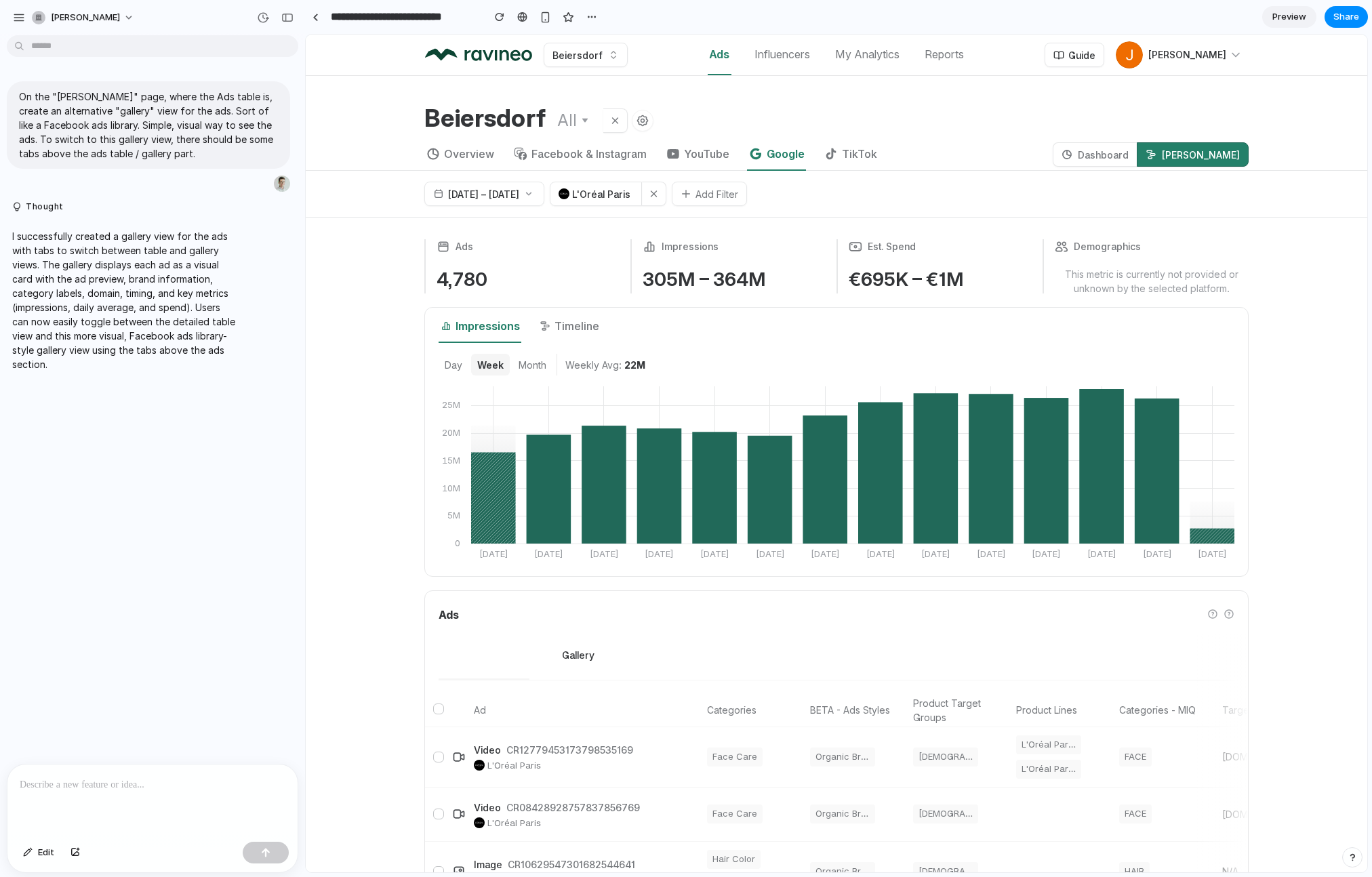
click at [586, 661] on button "Gallery" at bounding box center [578, 656] width 98 height 48
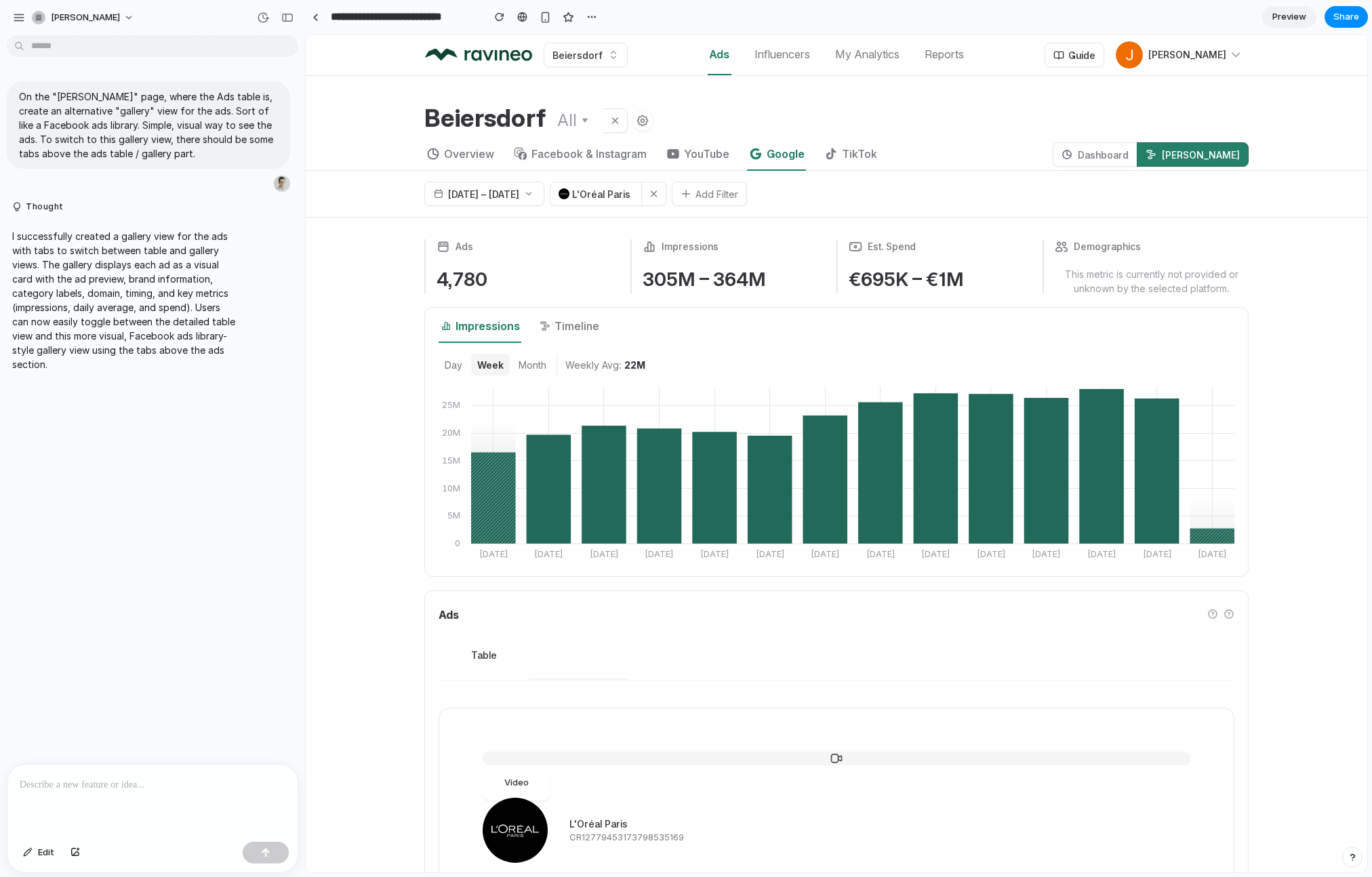
click at [491, 657] on button "Table" at bounding box center [484, 656] width 91 height 48
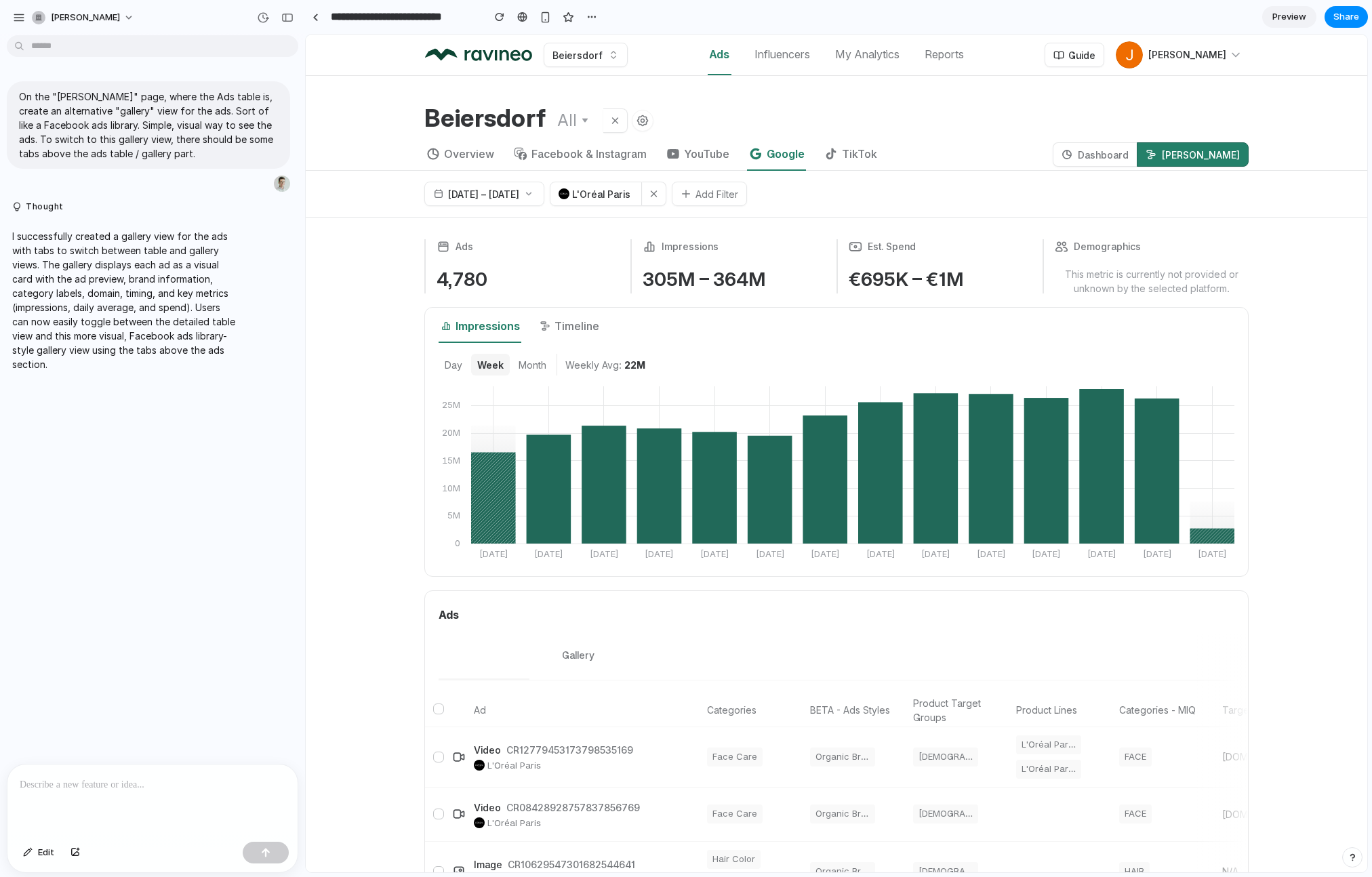
click at [536, 369] on span "Month" at bounding box center [532, 366] width 28 height 14
click at [445, 361] on span "Day" at bounding box center [453, 366] width 18 height 14
click at [527, 374] on button "Month" at bounding box center [532, 365] width 40 height 21
click at [558, 330] on span "Timeline" at bounding box center [577, 326] width 44 height 16
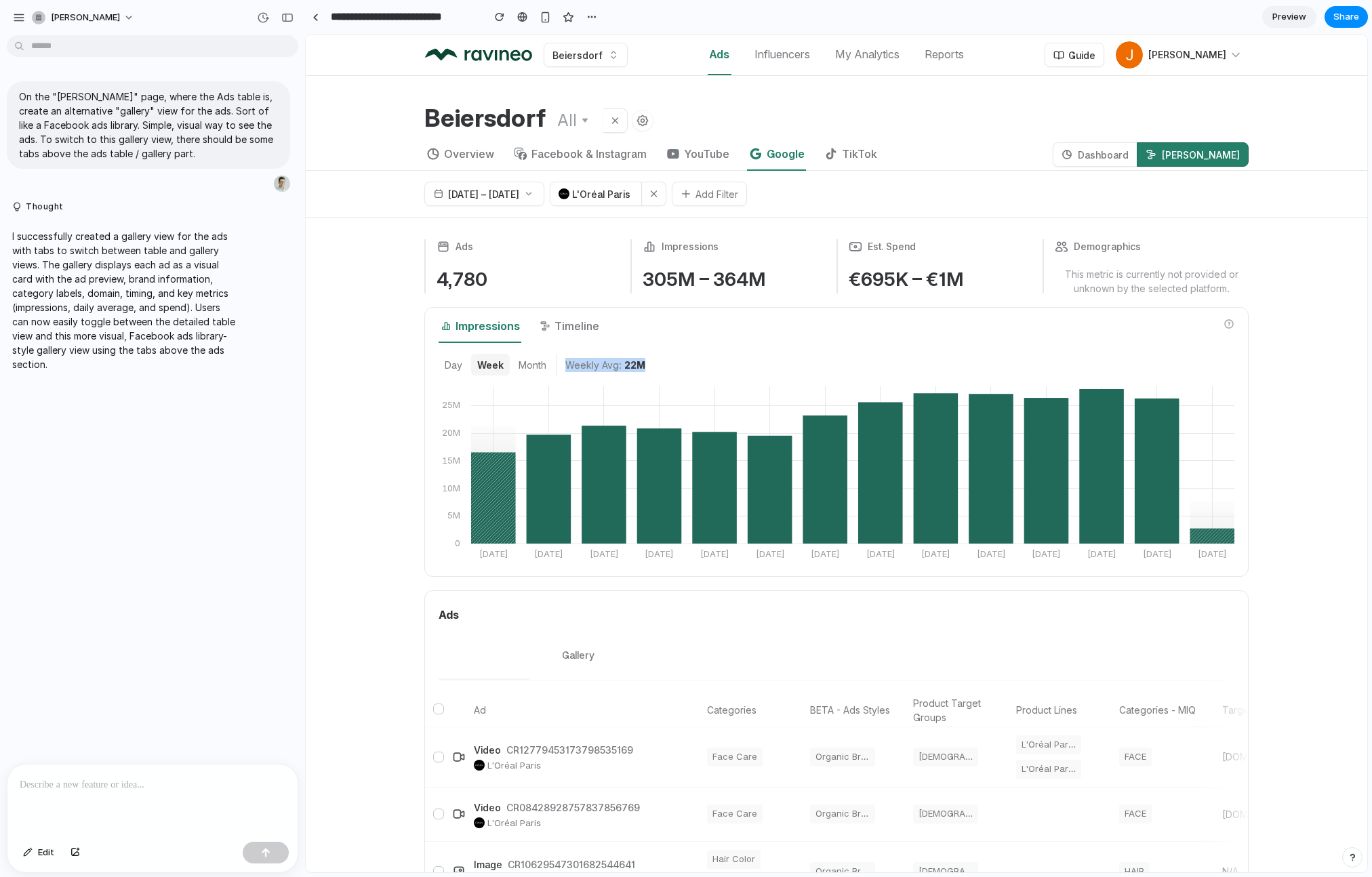
drag, startPoint x: 563, startPoint y: 361, endPoint x: 689, endPoint y: 371, distance: 126.4
click at [689, 371] on div "Day Week Month Weekly Avg: 22M" at bounding box center [836, 365] width 796 height 21
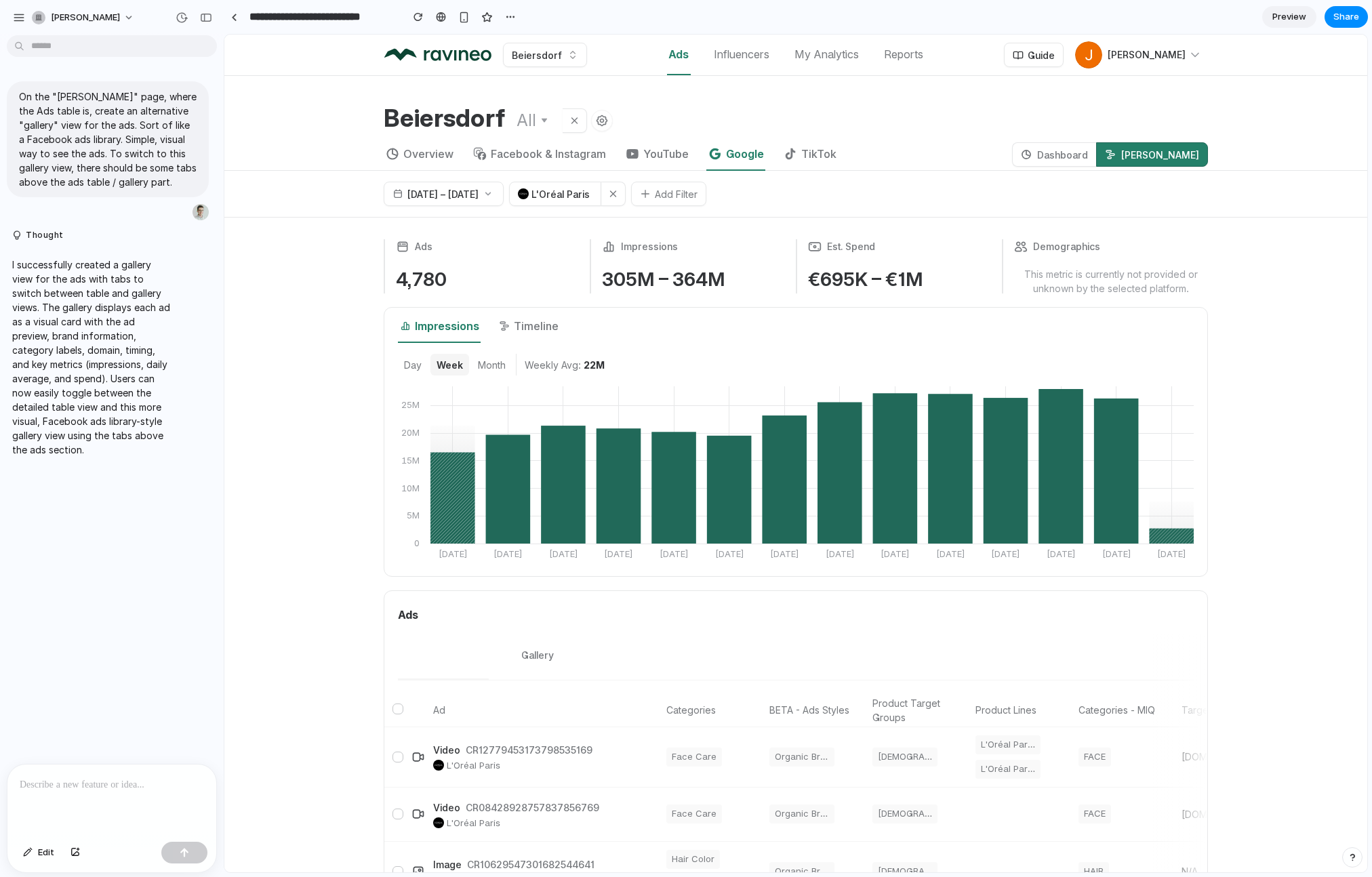
drag, startPoint x: 302, startPoint y: 136, endPoint x: 224, endPoint y: 258, distance: 144.8
